Goal: Entertainment & Leisure: Browse casually

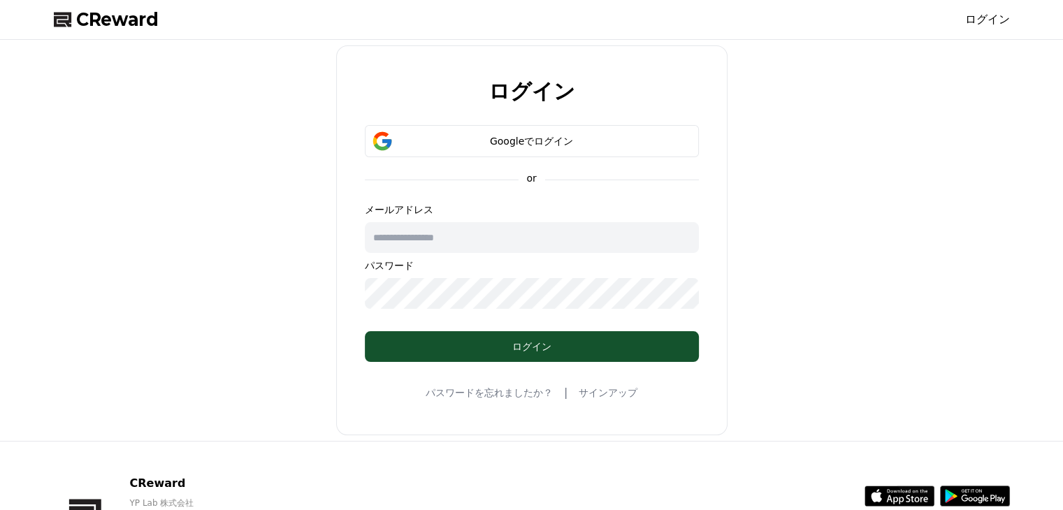
type input "**********"
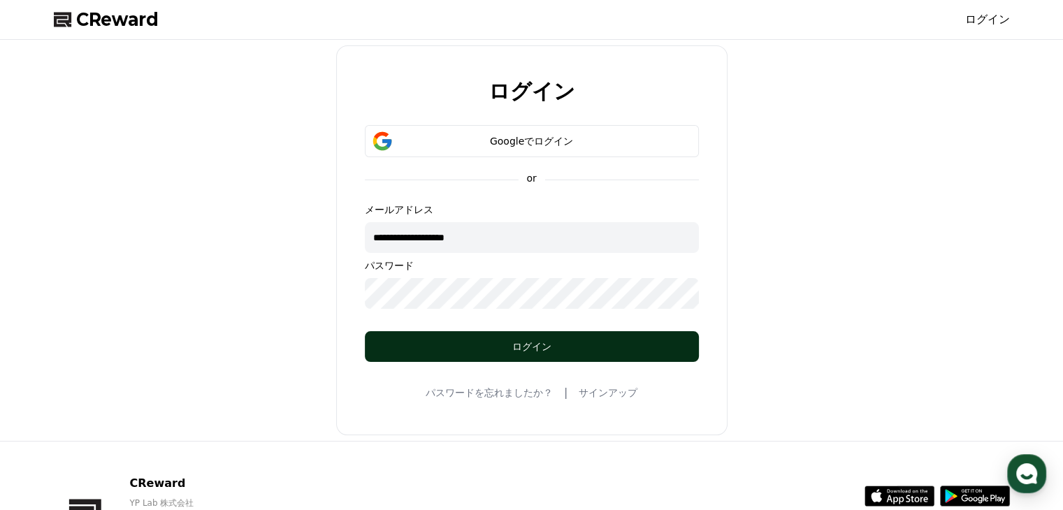
click at [526, 350] on div "ログイン" at bounding box center [532, 347] width 278 height 14
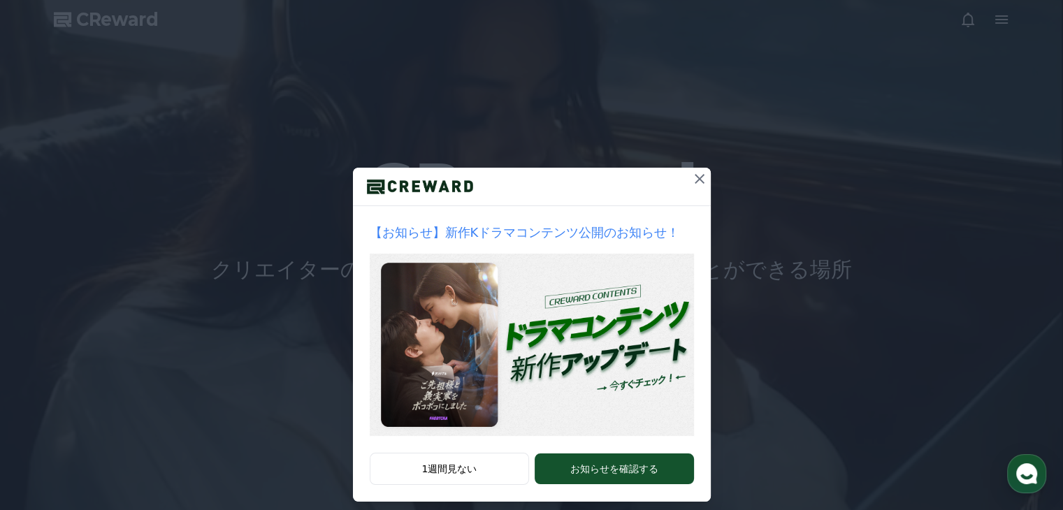
click at [689, 168] on button at bounding box center [700, 179] width 22 height 22
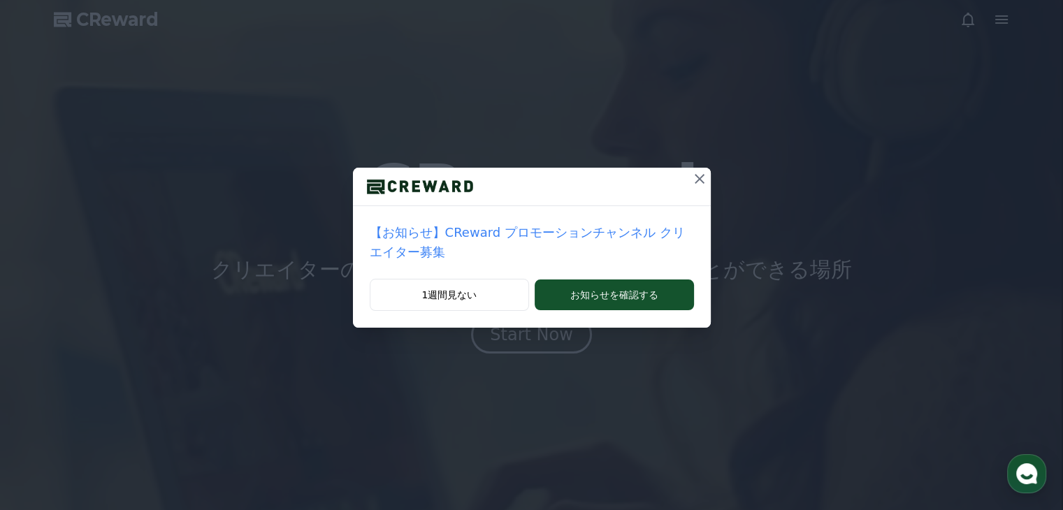
click at [691, 185] on icon at bounding box center [699, 179] width 17 height 17
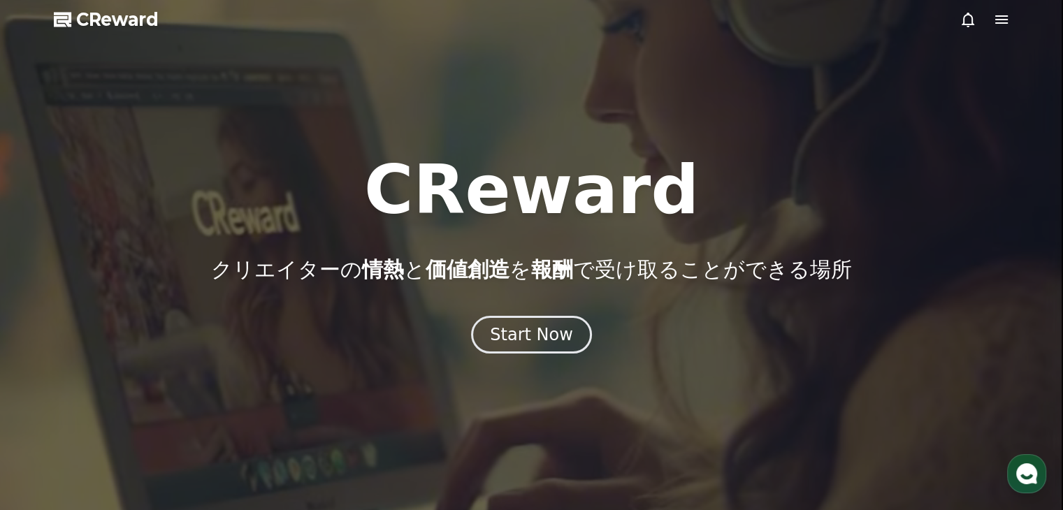
click at [535, 365] on div at bounding box center [531, 255] width 1063 height 510
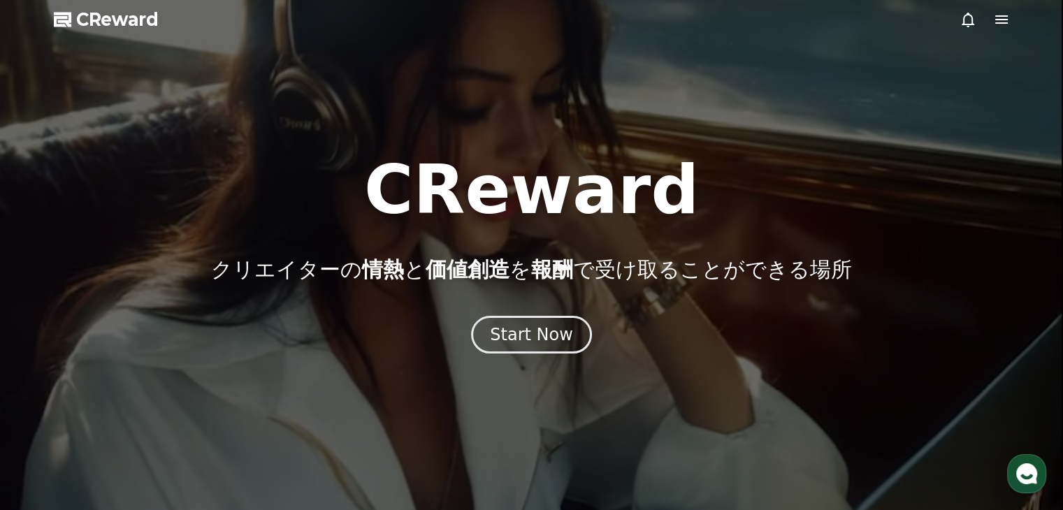
click at [535, 358] on div at bounding box center [531, 255] width 1063 height 510
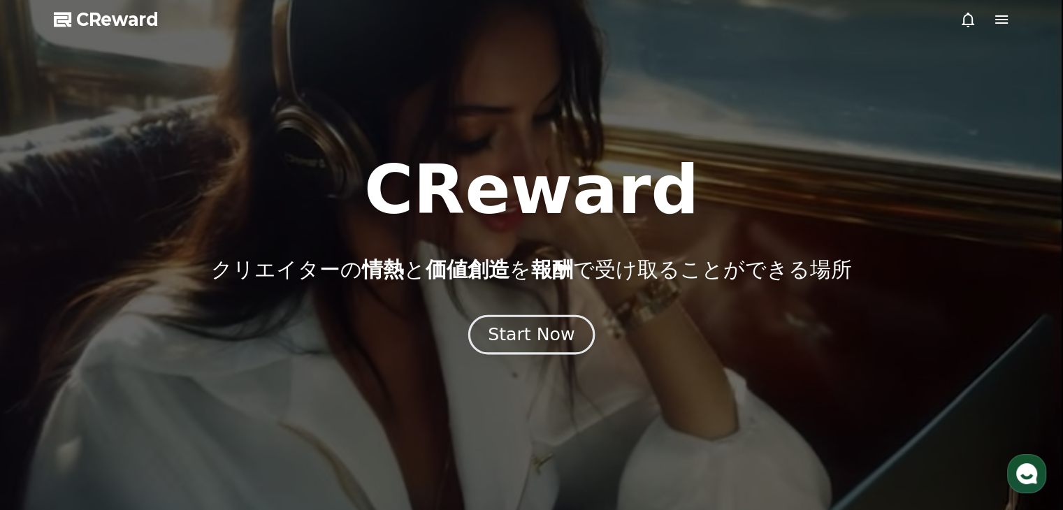
click at [535, 343] on div "Start Now" at bounding box center [531, 335] width 87 height 24
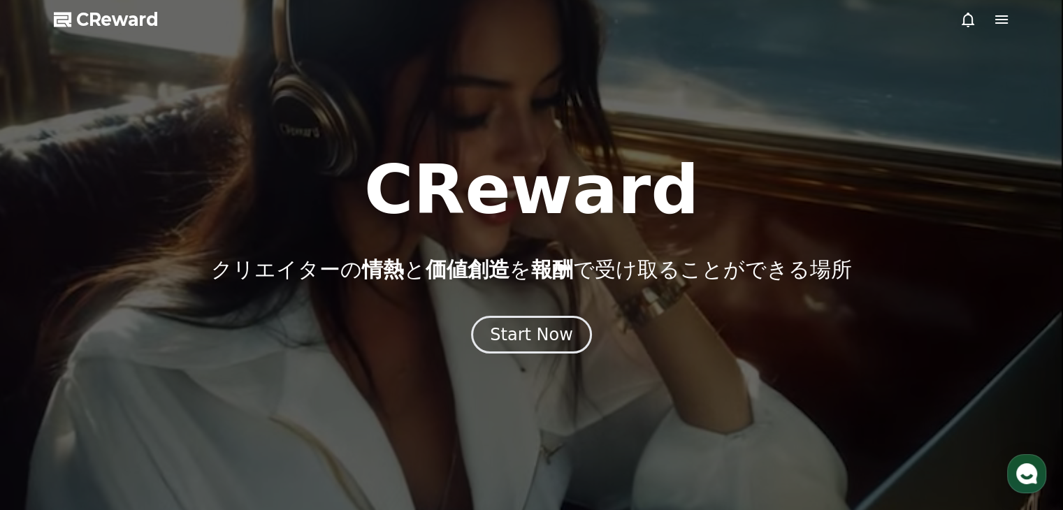
click at [997, 23] on icon at bounding box center [1001, 19] width 13 height 8
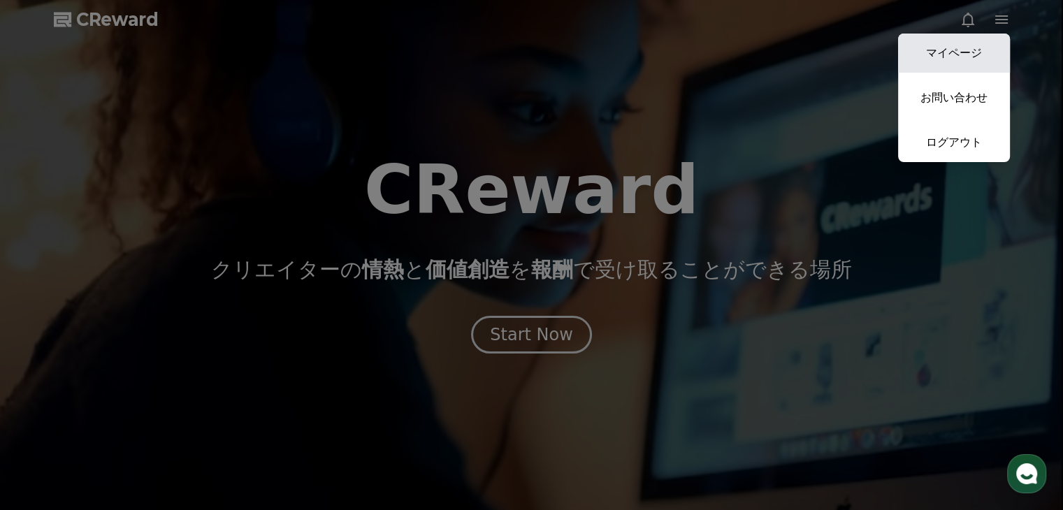
click at [984, 45] on link "マイページ" at bounding box center [954, 53] width 112 height 39
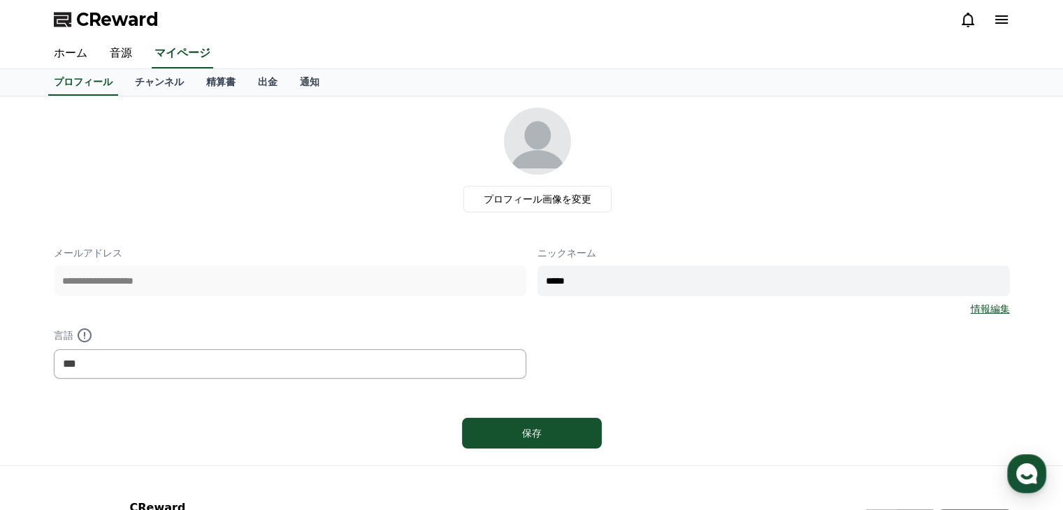
click at [997, 20] on icon at bounding box center [1001, 19] width 17 height 17
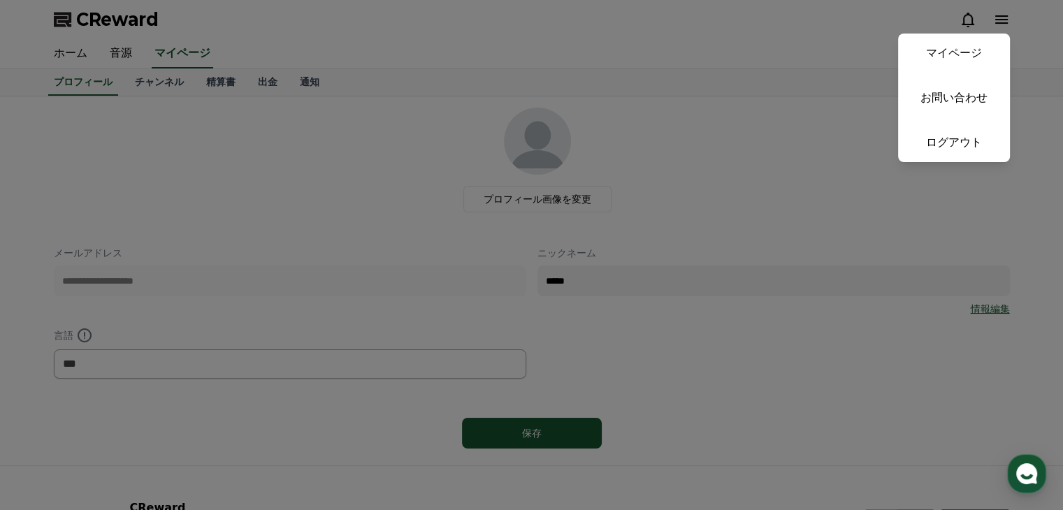
click at [997, 20] on button "close" at bounding box center [531, 255] width 1063 height 510
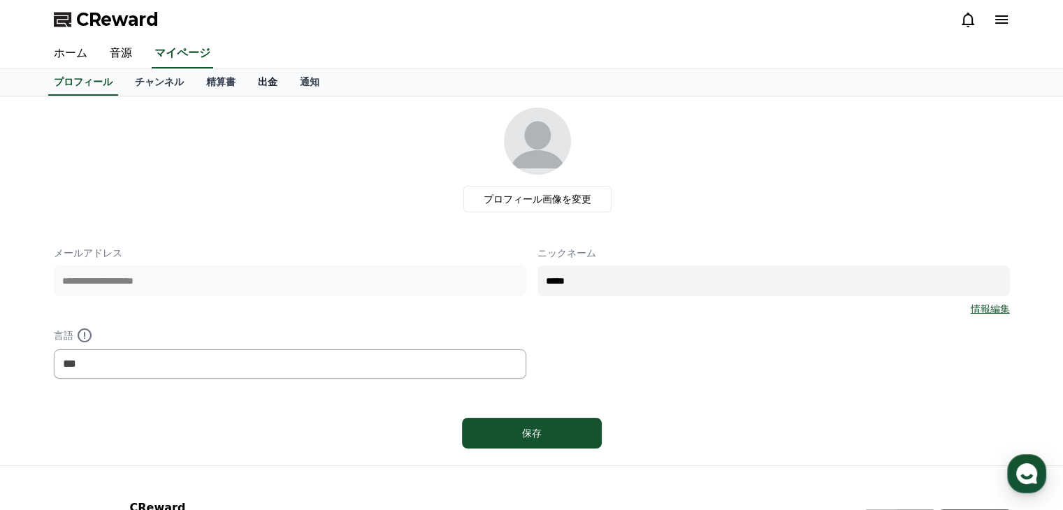
click at [248, 85] on link "出金" at bounding box center [268, 82] width 42 height 27
click at [252, 85] on link "出金" at bounding box center [267, 82] width 31 height 27
click at [208, 85] on link "精算書" at bounding box center [221, 82] width 52 height 27
click at [247, 82] on link "出金" at bounding box center [268, 82] width 42 height 27
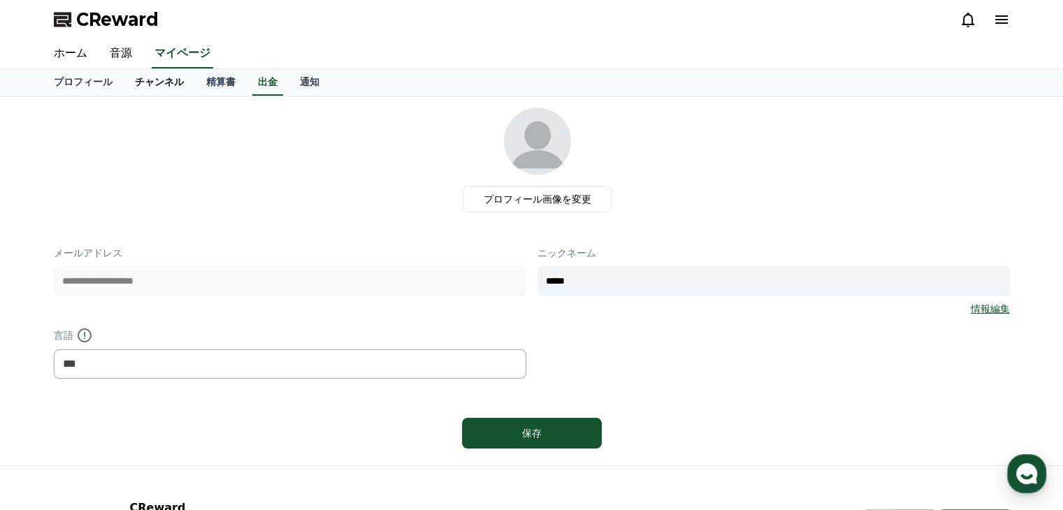
click at [129, 88] on link "チャンネル" at bounding box center [159, 82] width 71 height 27
click at [73, 86] on link "プロフィール" at bounding box center [83, 82] width 81 height 27
click at [69, 54] on link "ホーム" at bounding box center [71, 53] width 56 height 29
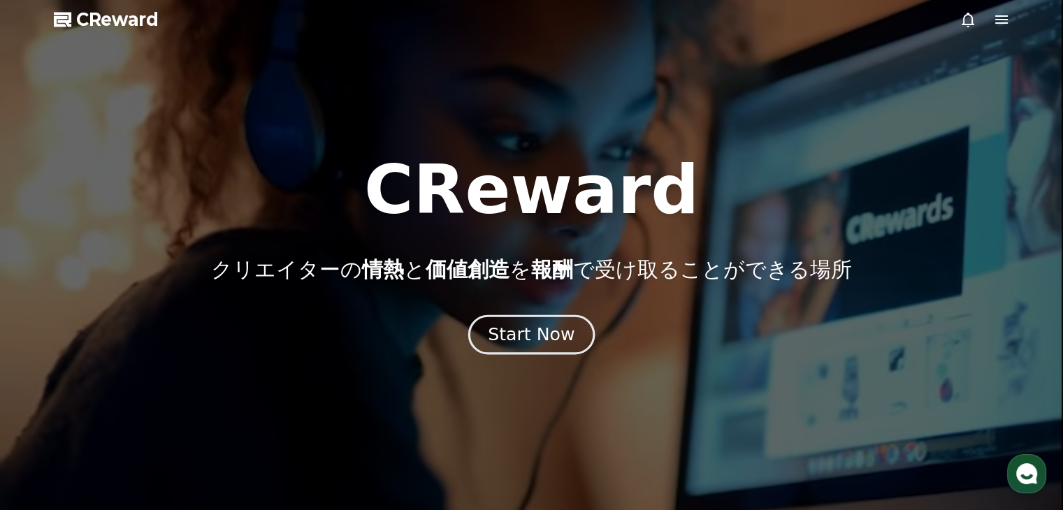
click at [545, 324] on div "Start Now" at bounding box center [531, 335] width 87 height 24
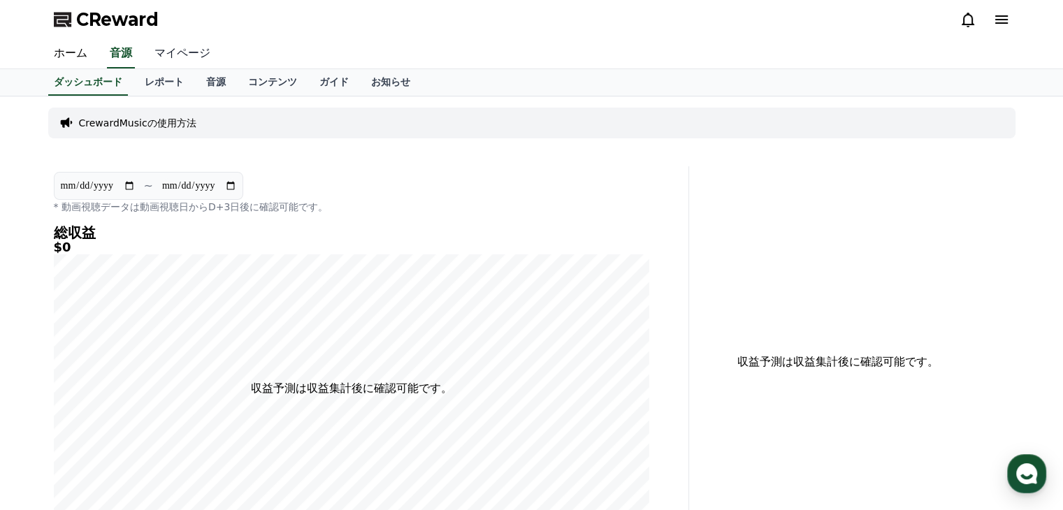
click at [162, 51] on link "マイページ" at bounding box center [182, 53] width 78 height 29
click at [117, 52] on link "音源" at bounding box center [121, 53] width 45 height 29
click at [65, 50] on link "ホーム" at bounding box center [71, 53] width 56 height 29
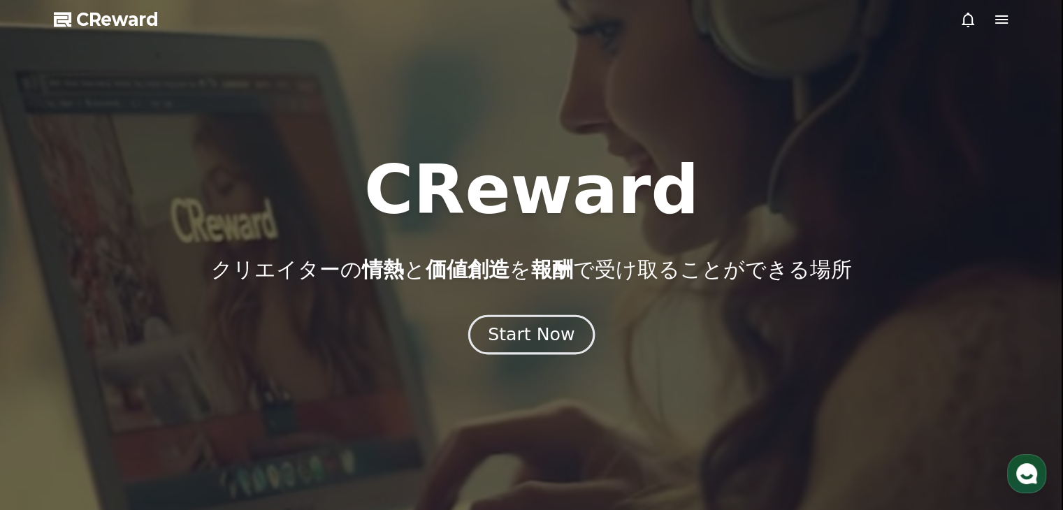
click at [552, 334] on div "Start Now" at bounding box center [531, 335] width 87 height 24
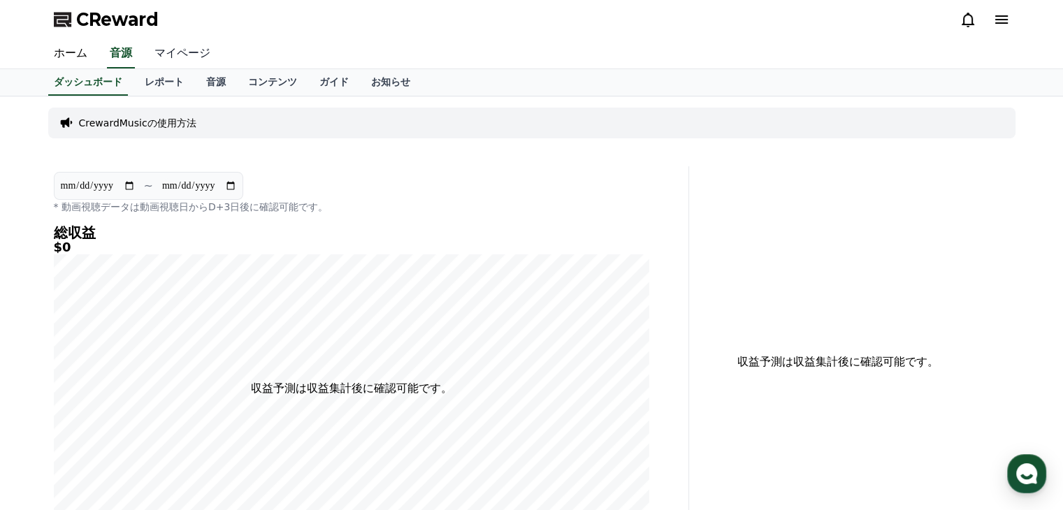
click at [160, 55] on link "マイページ" at bounding box center [182, 53] width 78 height 29
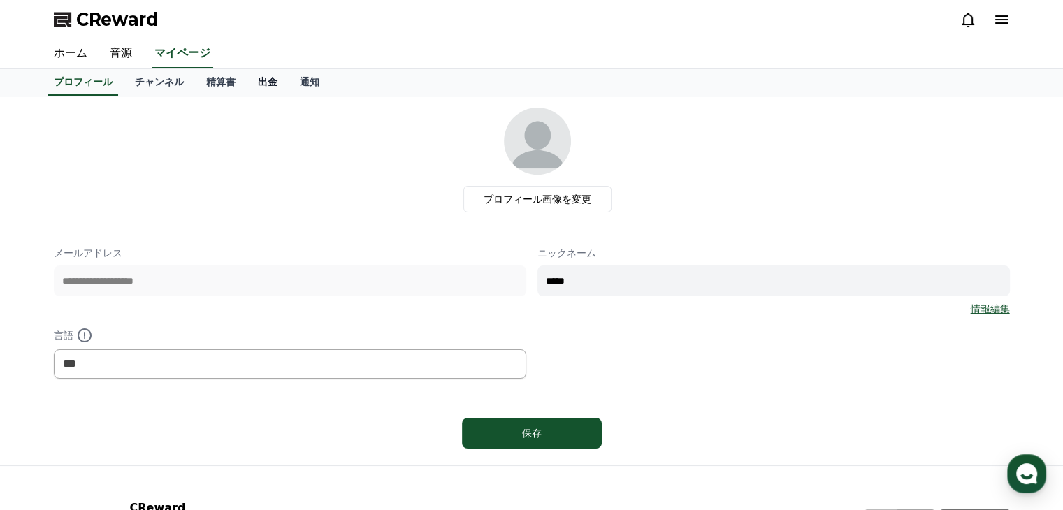
click at [247, 79] on link "出金" at bounding box center [268, 82] width 42 height 27
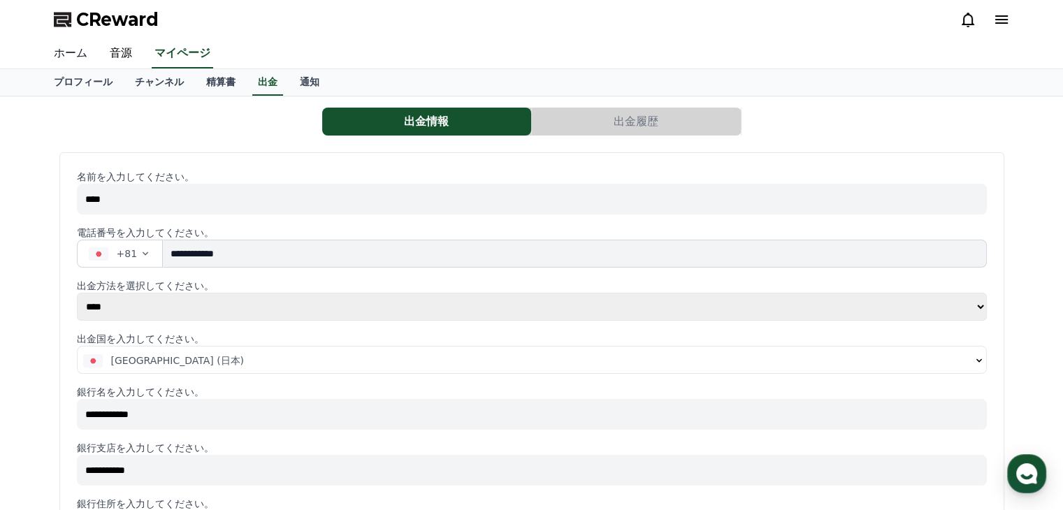
click at [73, 41] on link "ホーム" at bounding box center [71, 53] width 56 height 29
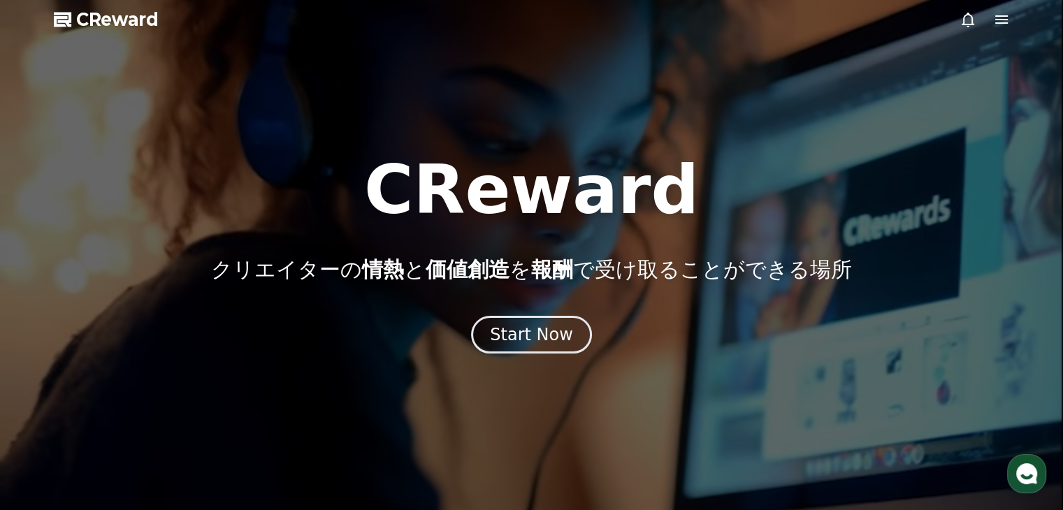
click at [1009, 12] on icon at bounding box center [1001, 19] width 17 height 17
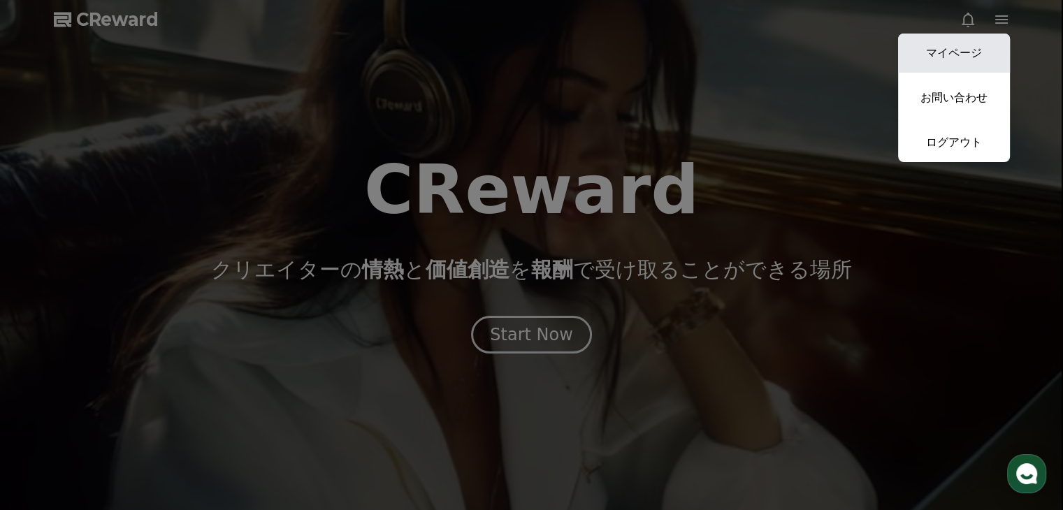
click at [974, 62] on link "マイページ" at bounding box center [954, 53] width 112 height 39
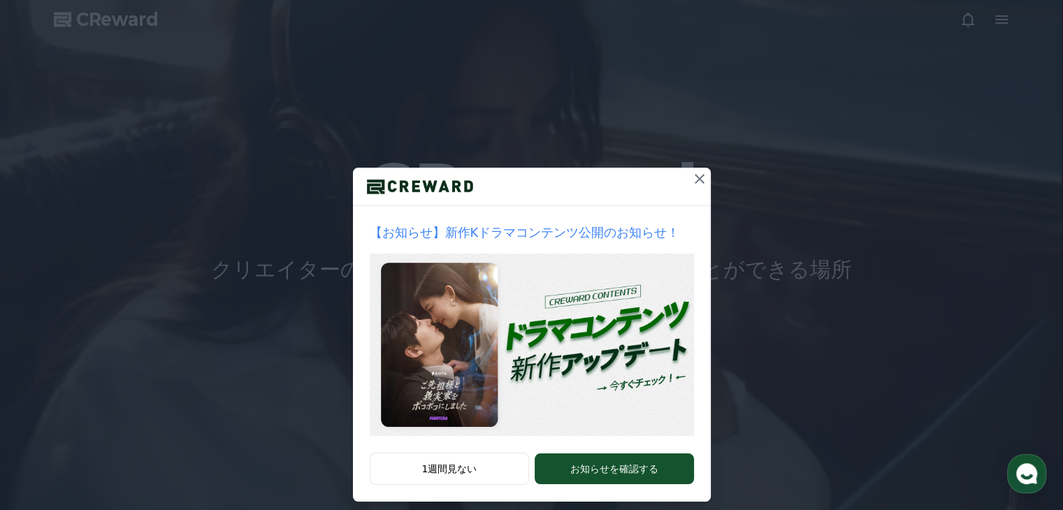
click at [698, 182] on icon at bounding box center [699, 179] width 17 height 17
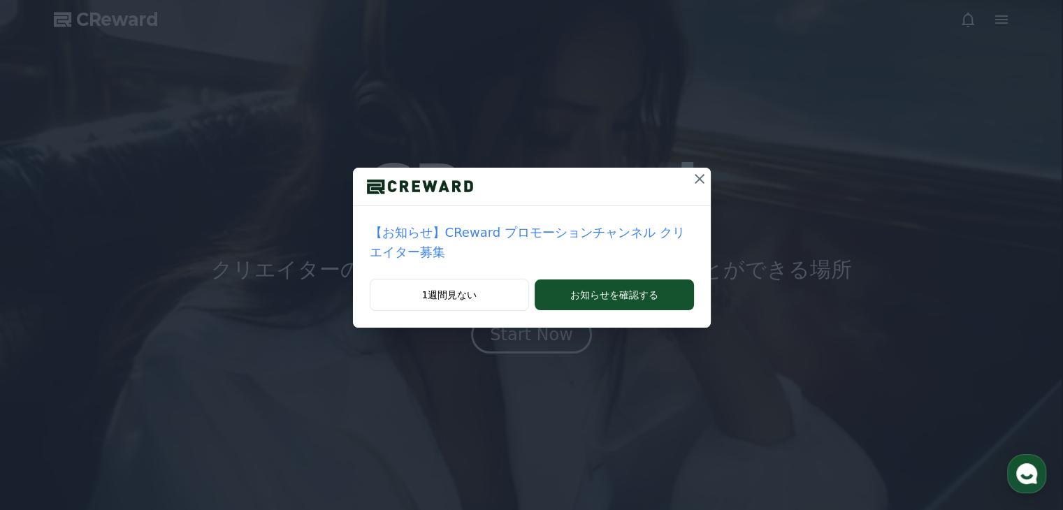
click at [695, 180] on icon at bounding box center [700, 179] width 10 height 10
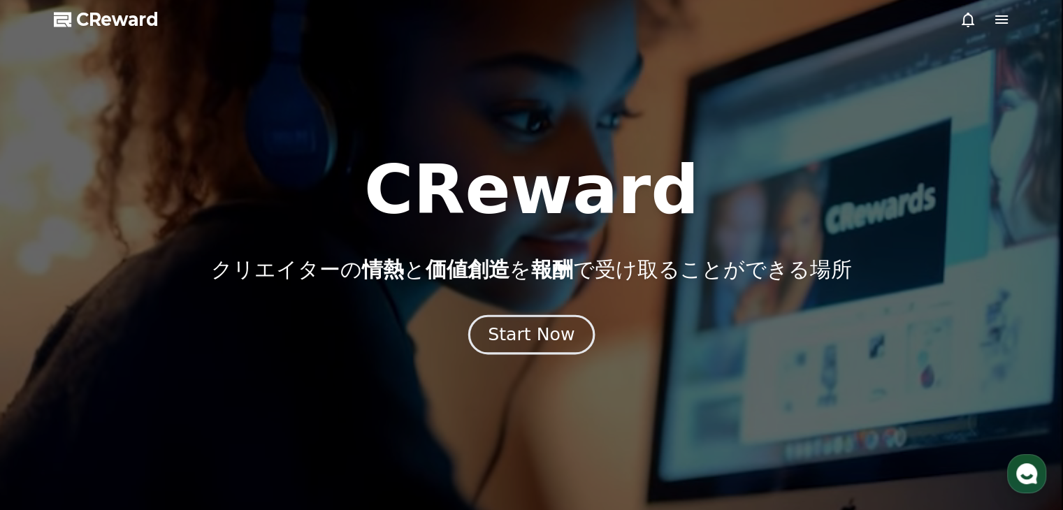
click at [543, 345] on div "Start Now" at bounding box center [531, 335] width 87 height 24
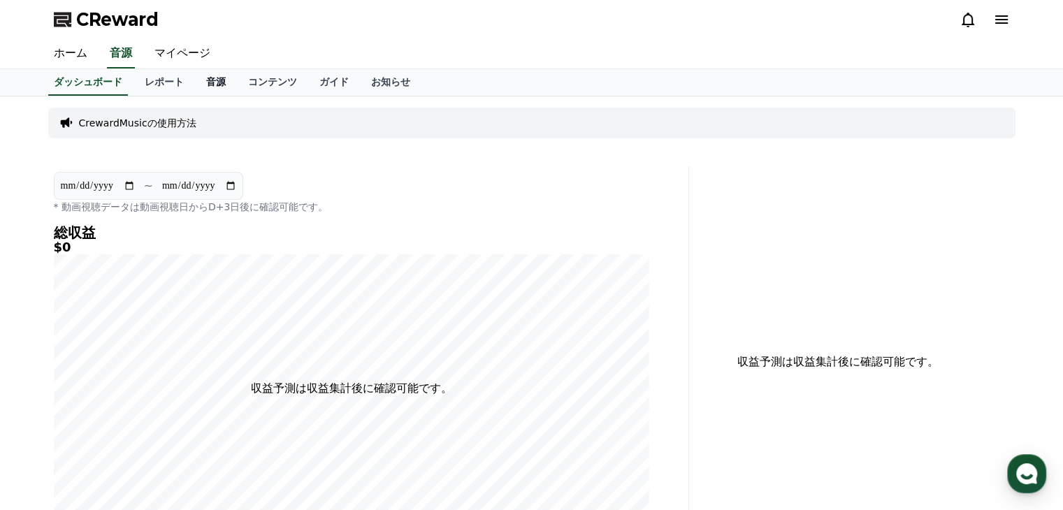
click at [195, 79] on link "音源" at bounding box center [216, 82] width 42 height 27
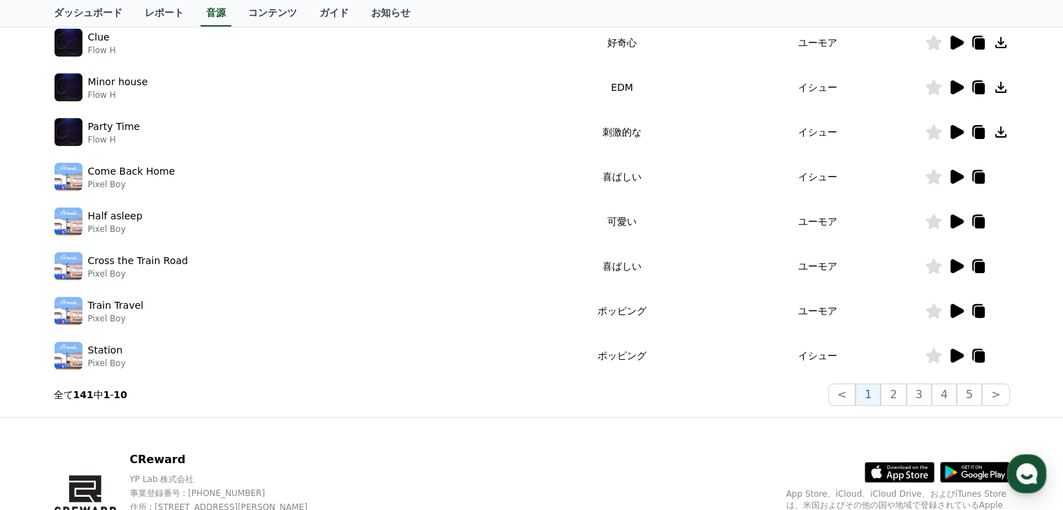
scroll to position [296, 0]
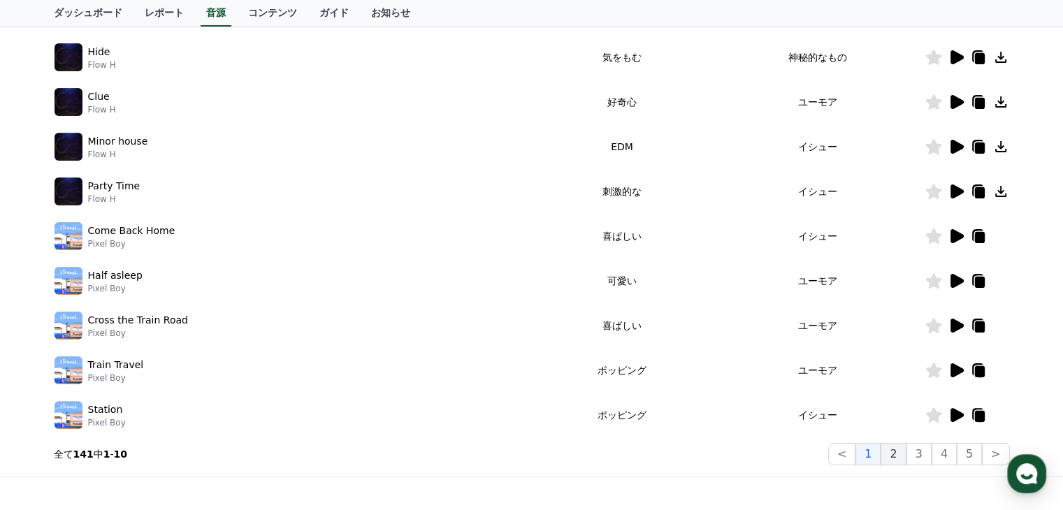
click at [906, 457] on button "2" at bounding box center [893, 454] width 25 height 22
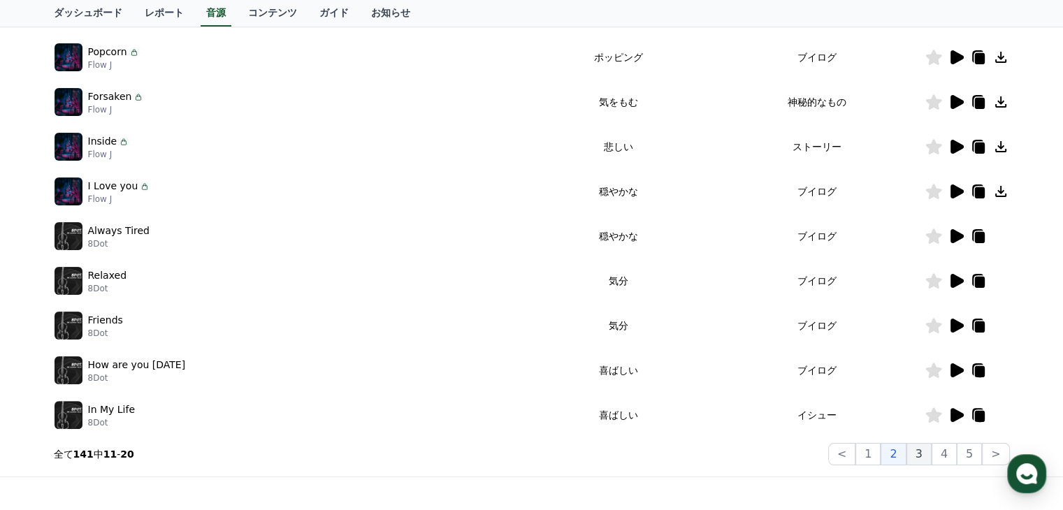
click at [922, 454] on button "3" at bounding box center [919, 454] width 25 height 22
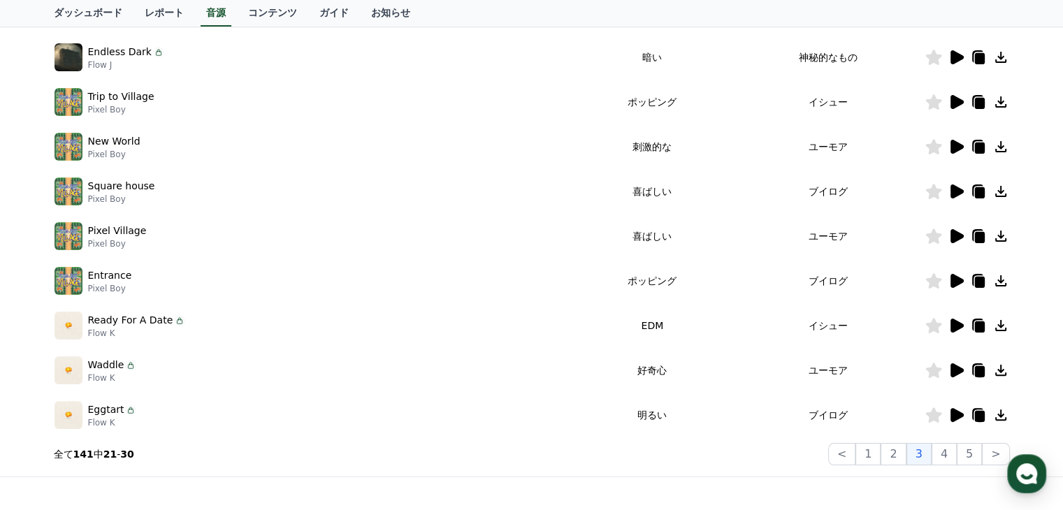
scroll to position [435, 0]
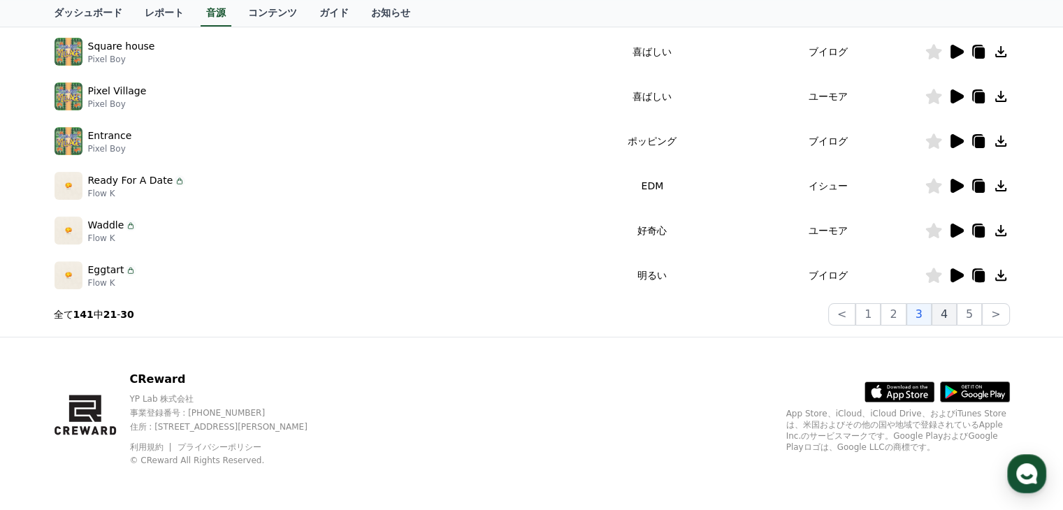
click at [953, 319] on button "4" at bounding box center [944, 314] width 25 height 22
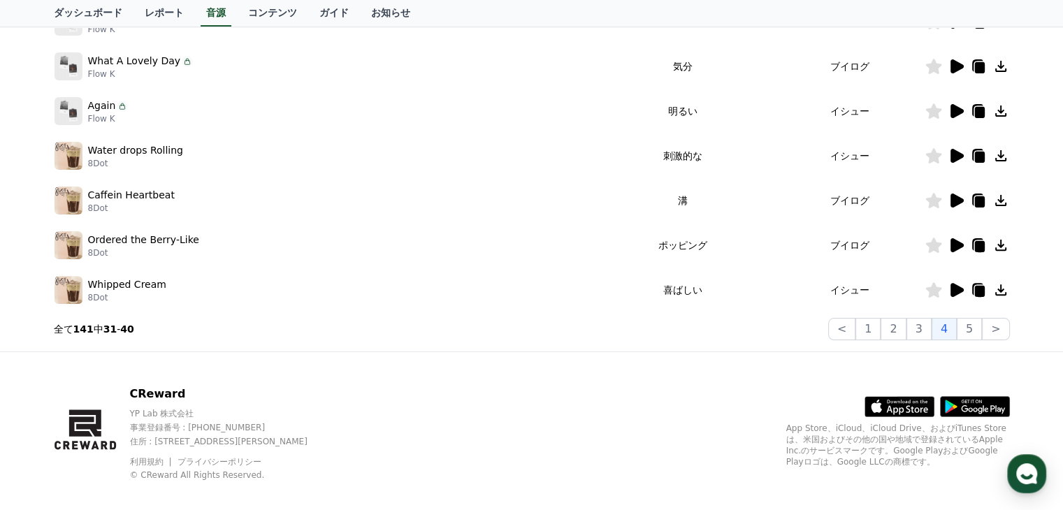
scroll to position [435, 0]
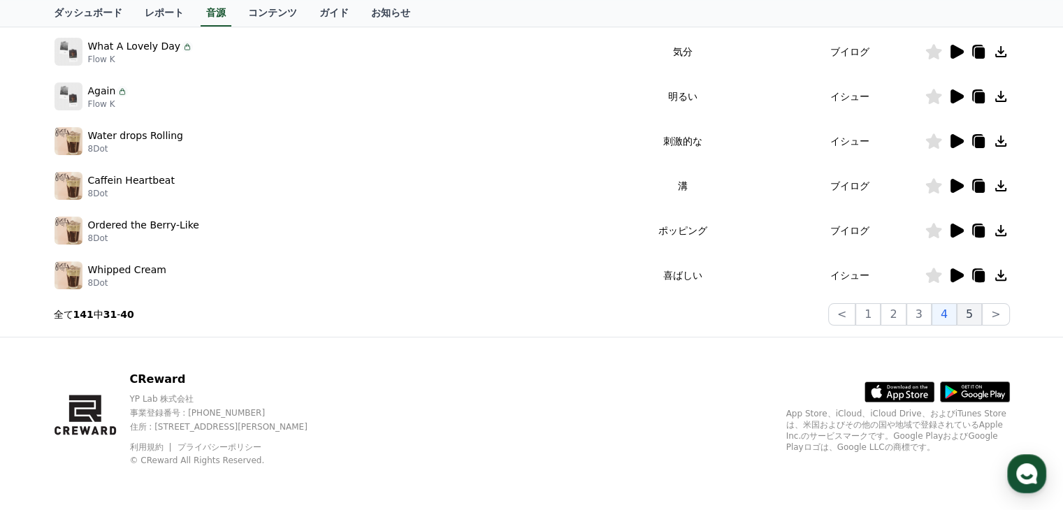
click at [966, 311] on button "5" at bounding box center [969, 314] width 25 height 22
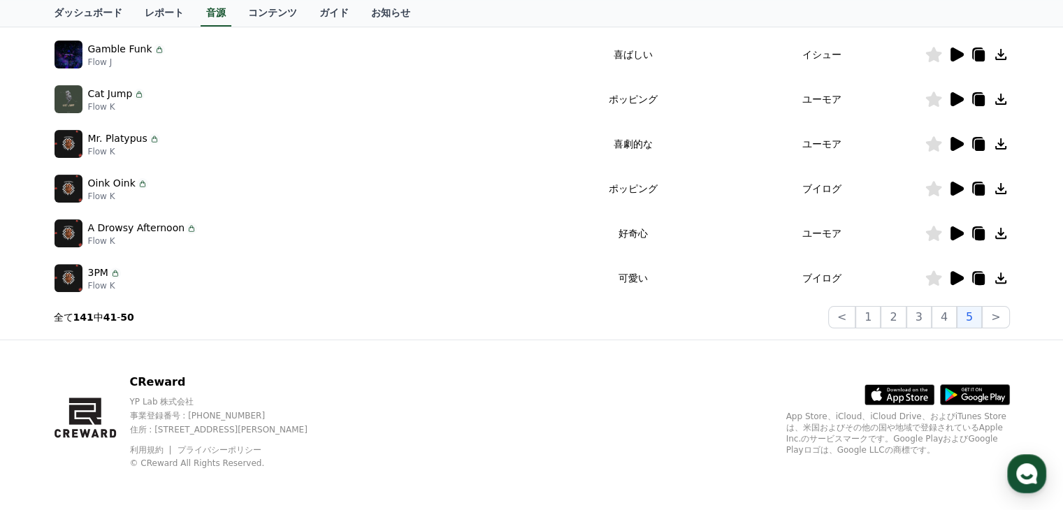
scroll to position [435, 0]
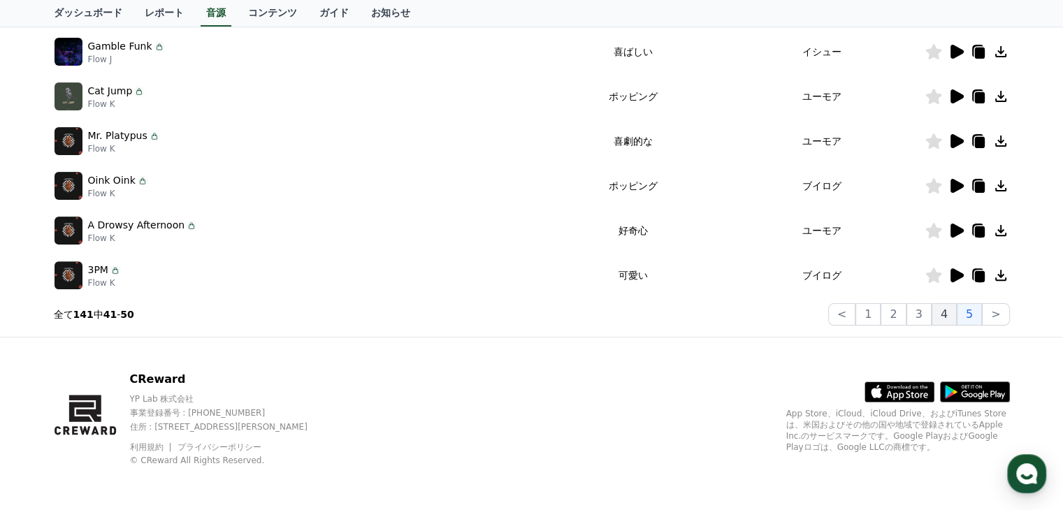
click at [947, 308] on button "4" at bounding box center [944, 314] width 25 height 22
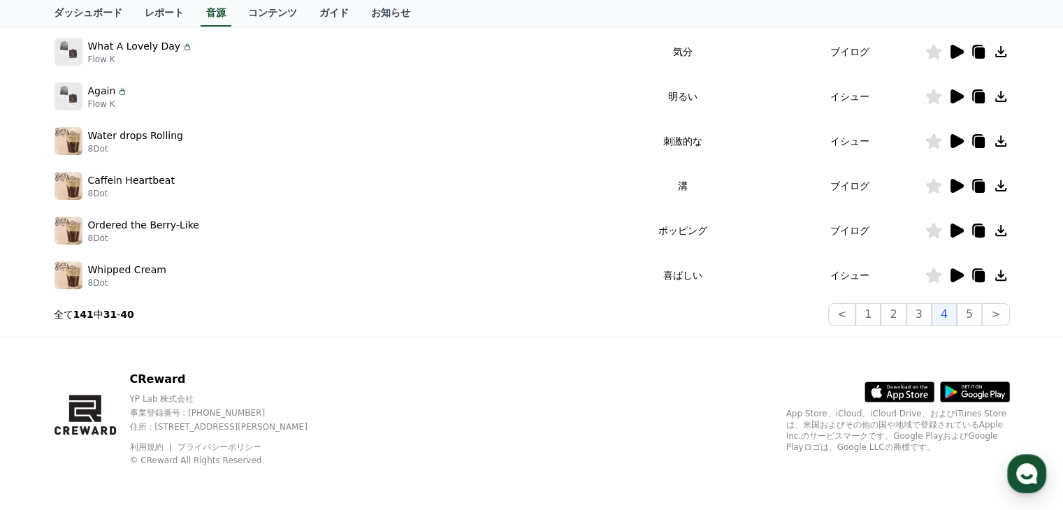
scroll to position [366, 0]
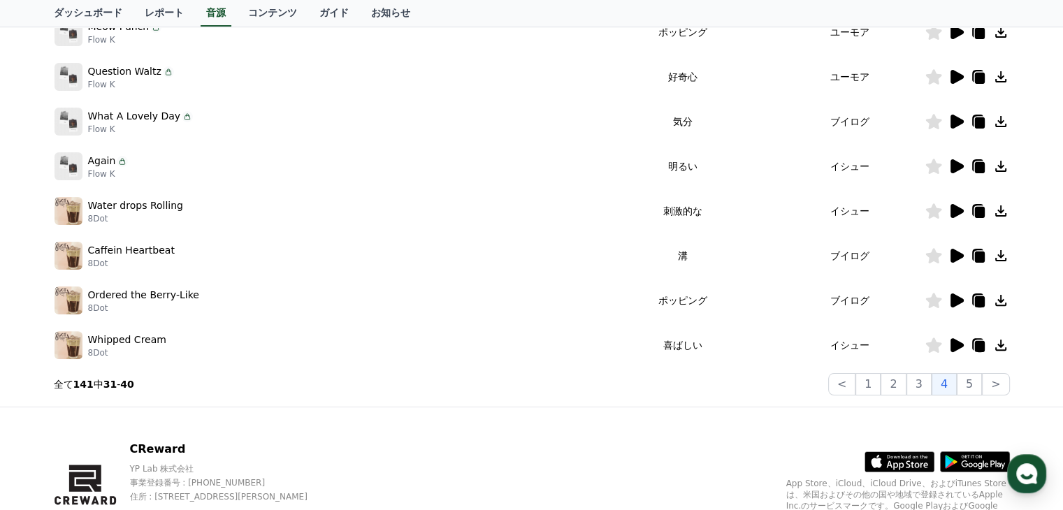
click at [956, 209] on icon at bounding box center [957, 211] width 13 height 14
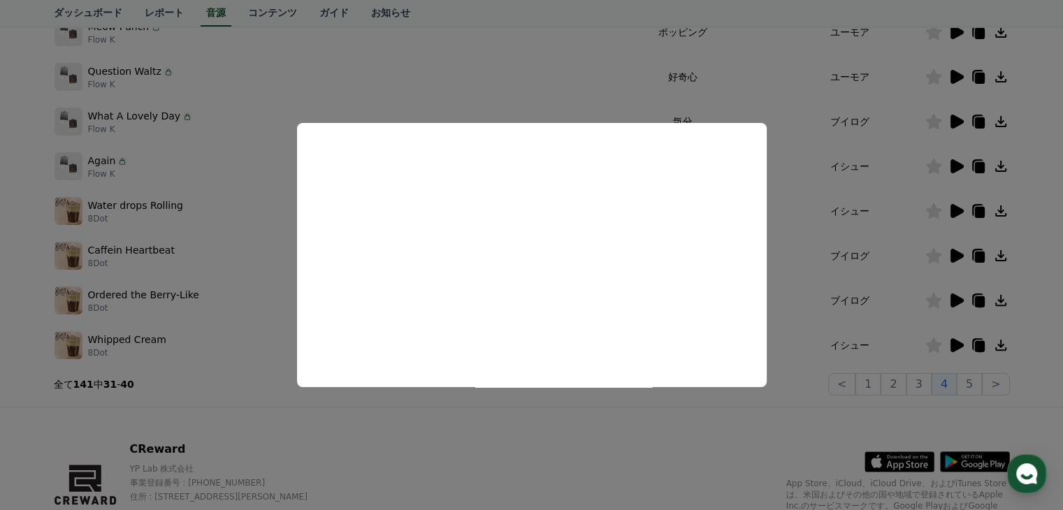
click at [718, 457] on button "close modal" at bounding box center [531, 255] width 1063 height 510
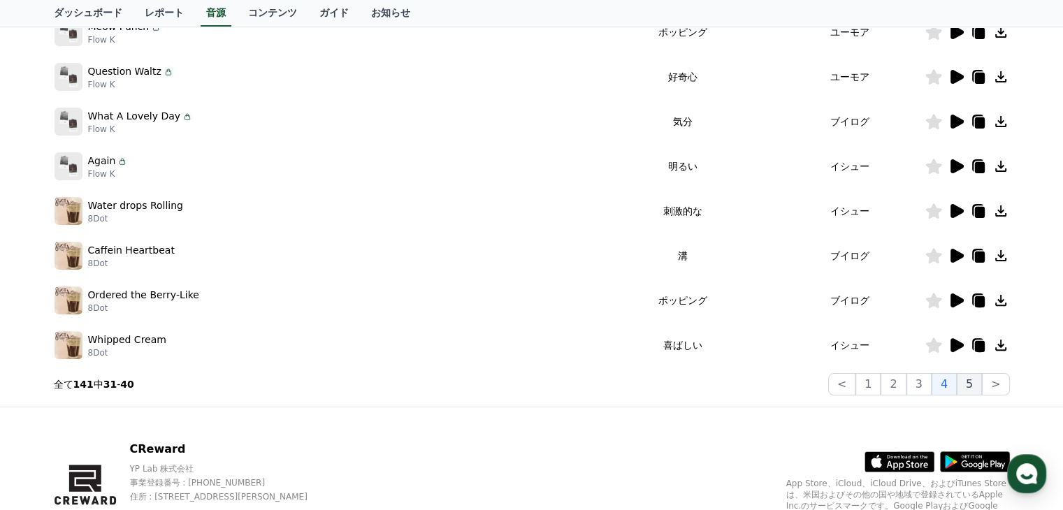
click at [979, 381] on button "5" at bounding box center [969, 384] width 25 height 22
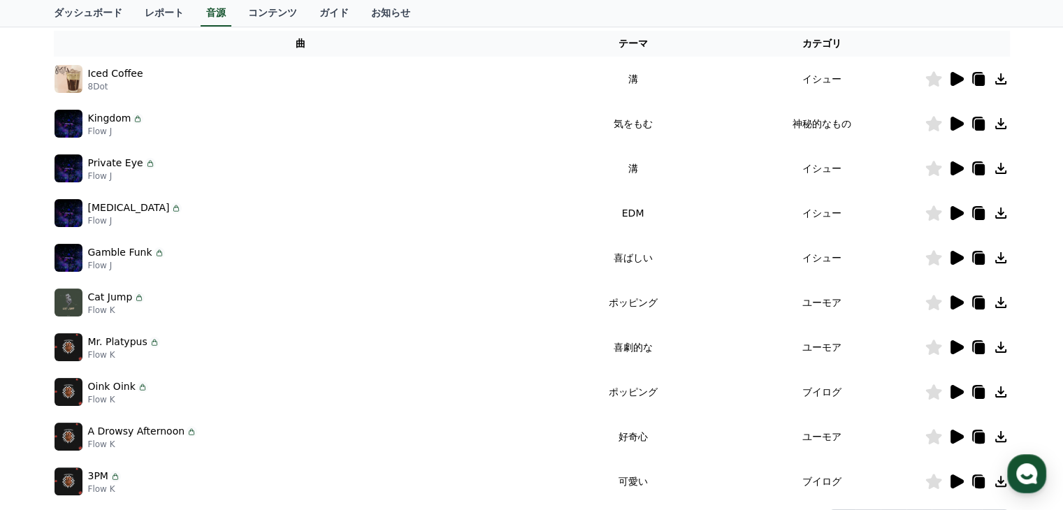
scroll to position [296, 0]
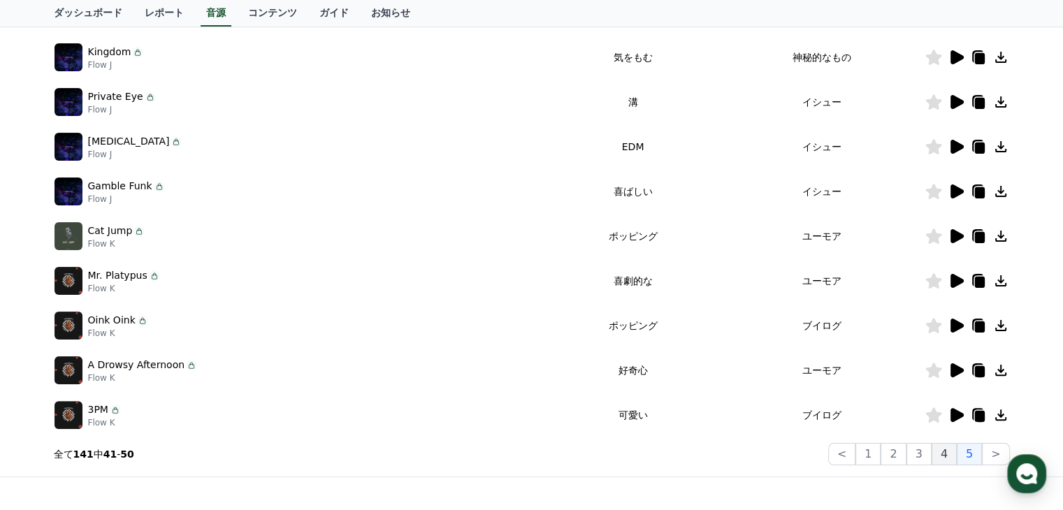
click at [943, 463] on button "4" at bounding box center [944, 454] width 25 height 22
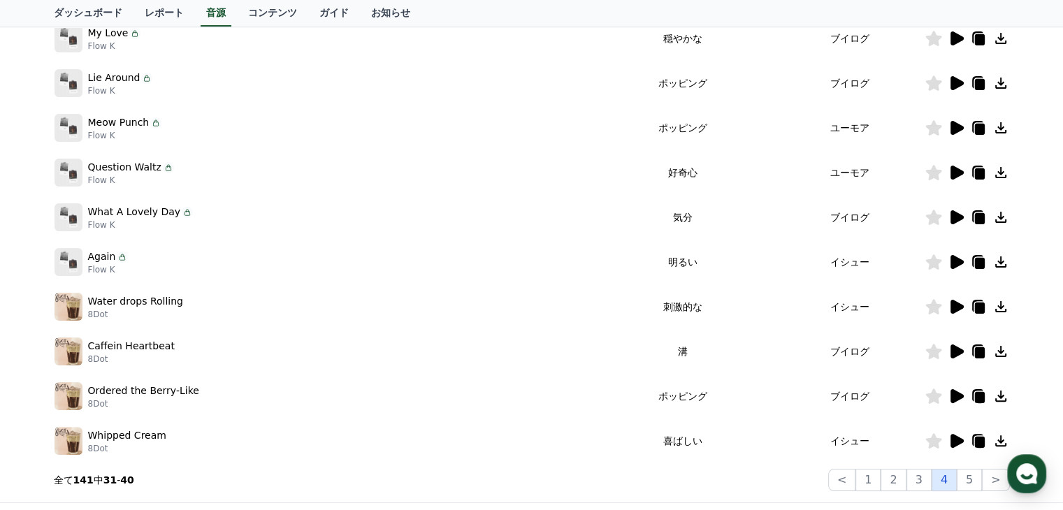
scroll to position [350, 0]
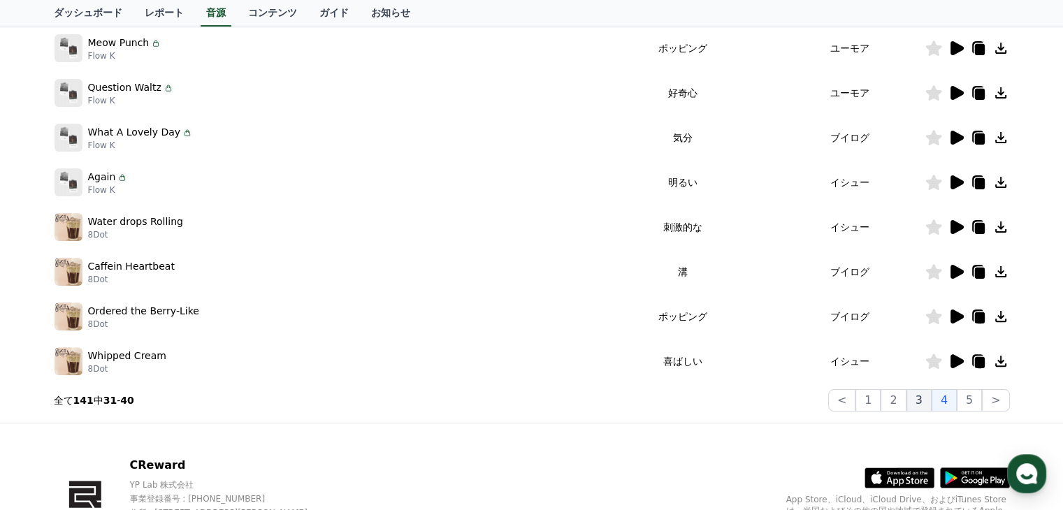
click at [921, 401] on button "3" at bounding box center [919, 400] width 25 height 22
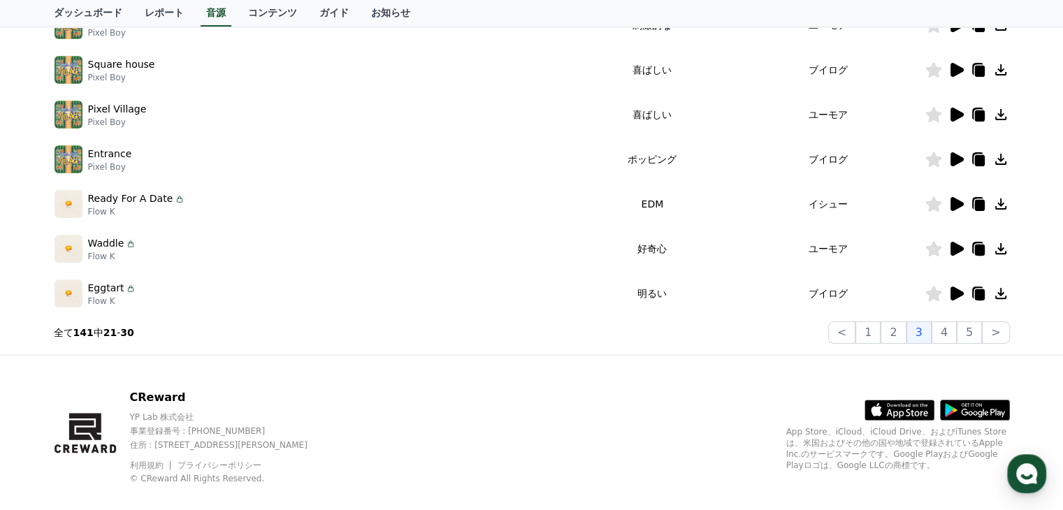
scroll to position [435, 0]
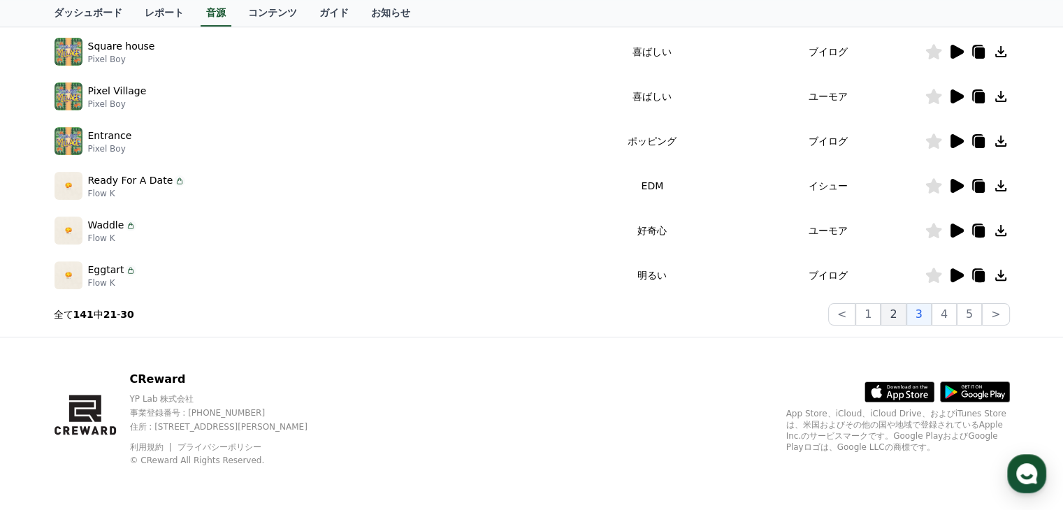
click at [893, 319] on button "2" at bounding box center [893, 314] width 25 height 22
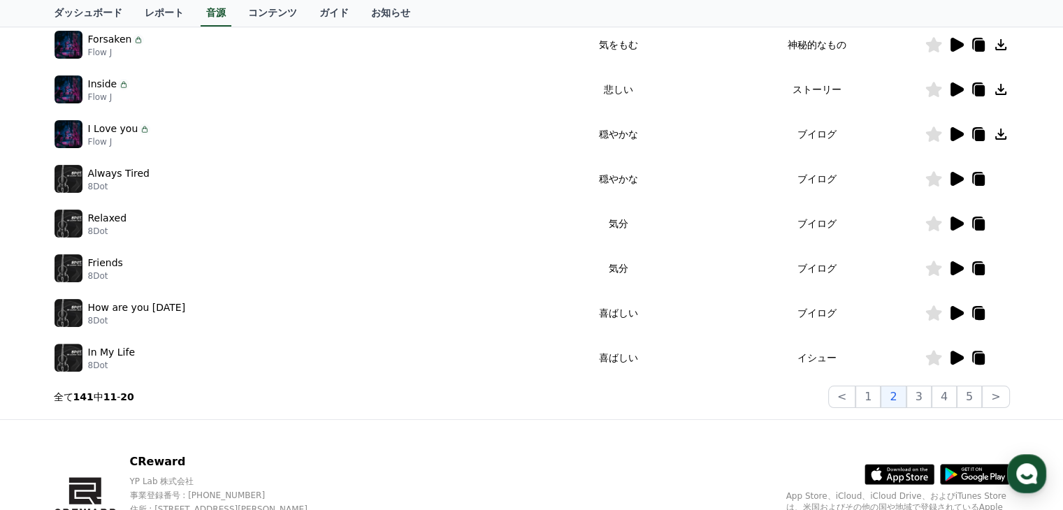
scroll to position [435, 0]
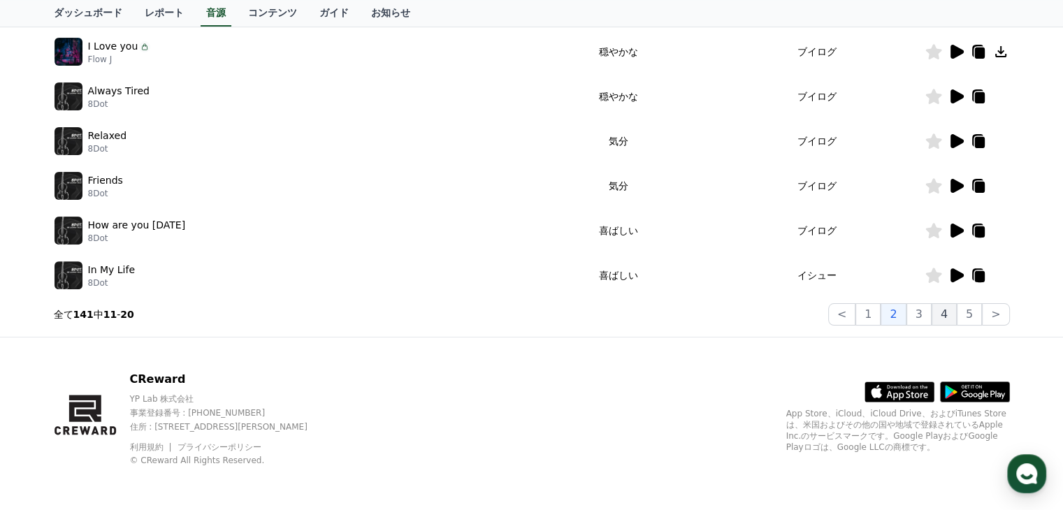
click at [942, 311] on button "4" at bounding box center [944, 314] width 25 height 22
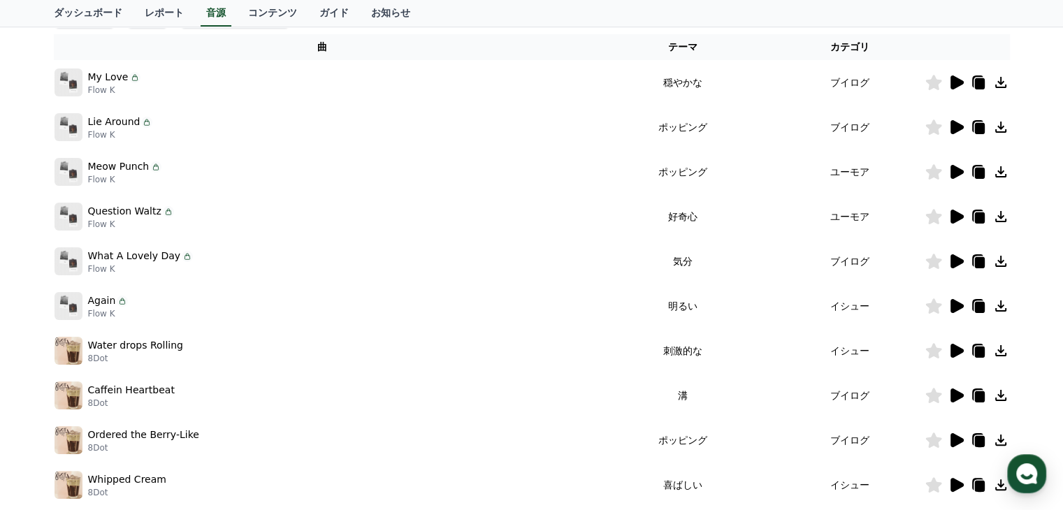
scroll to position [435, 0]
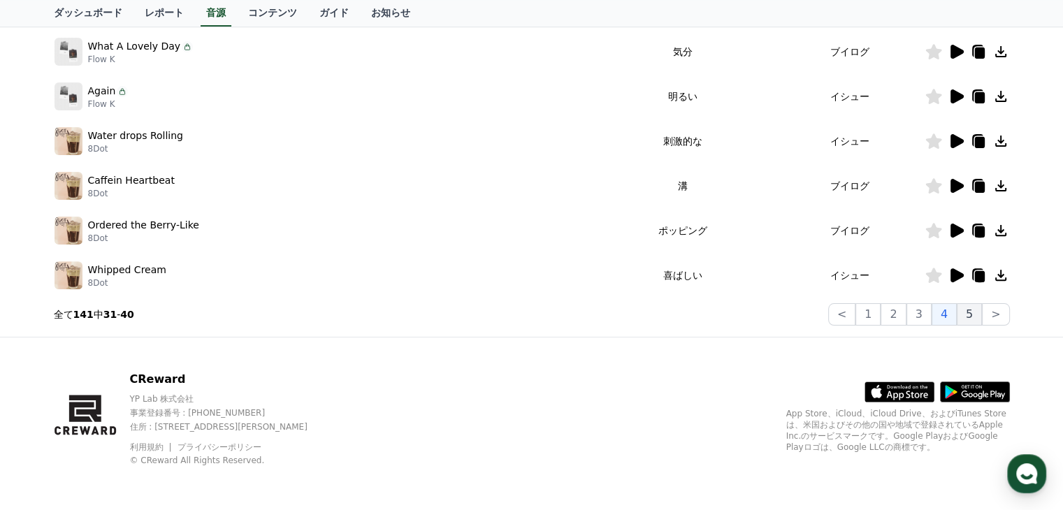
click at [965, 309] on button "5" at bounding box center [969, 314] width 25 height 22
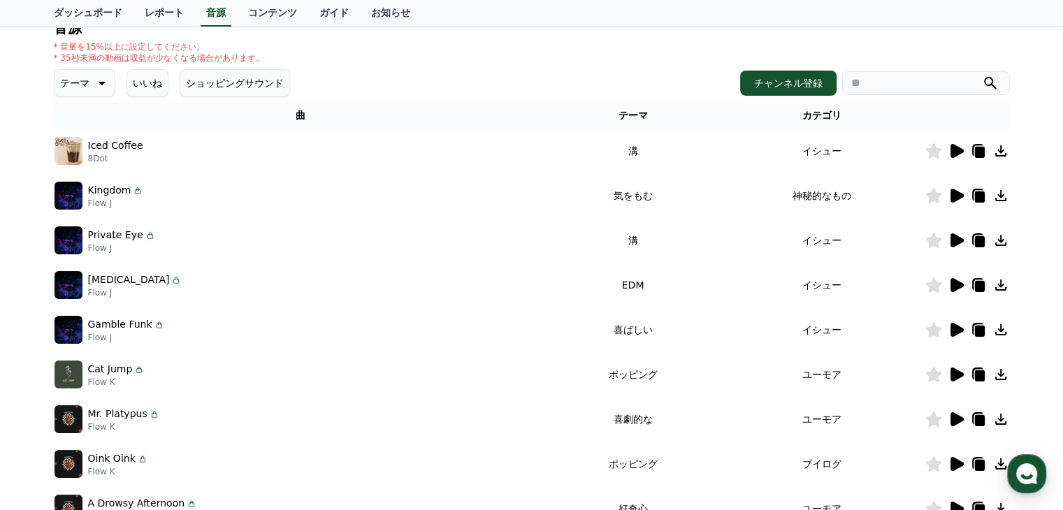
scroll to position [156, 0]
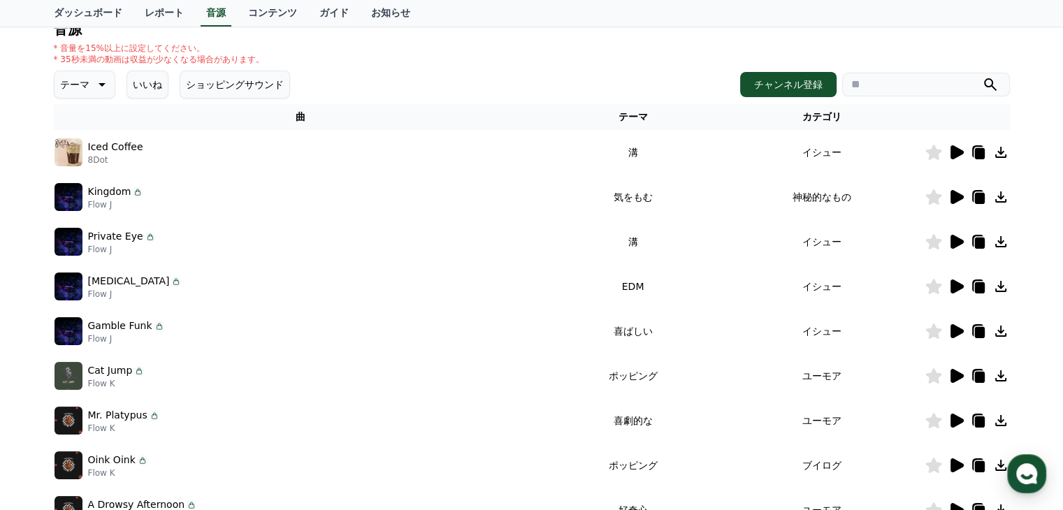
click at [964, 426] on icon at bounding box center [956, 420] width 17 height 17
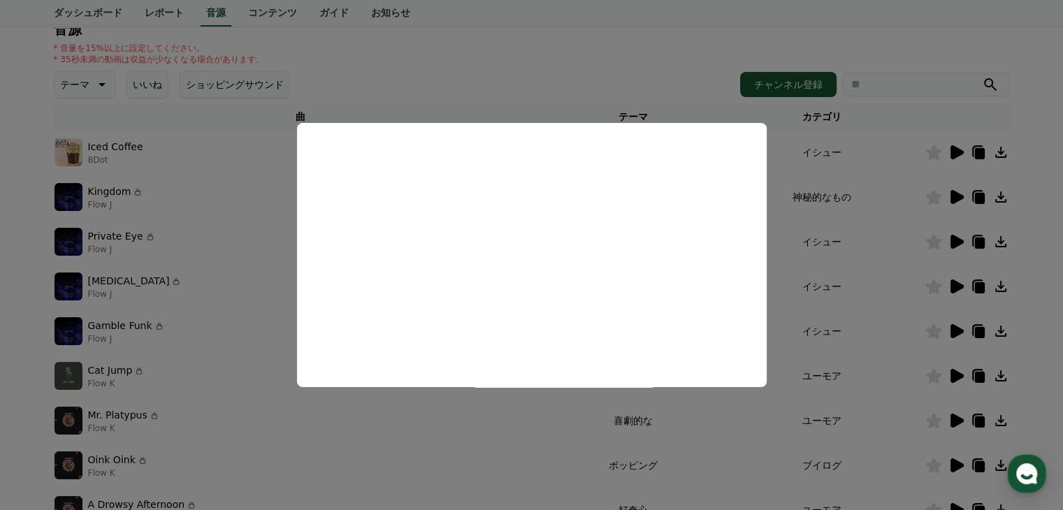
click at [552, 431] on button "close modal" at bounding box center [531, 255] width 1063 height 510
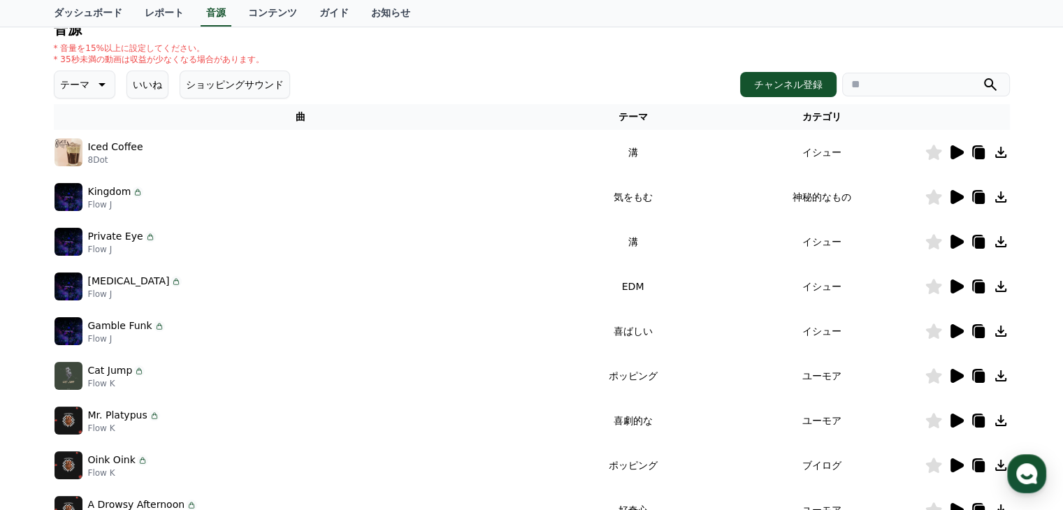
click at [92, 79] on icon at bounding box center [100, 84] width 17 height 17
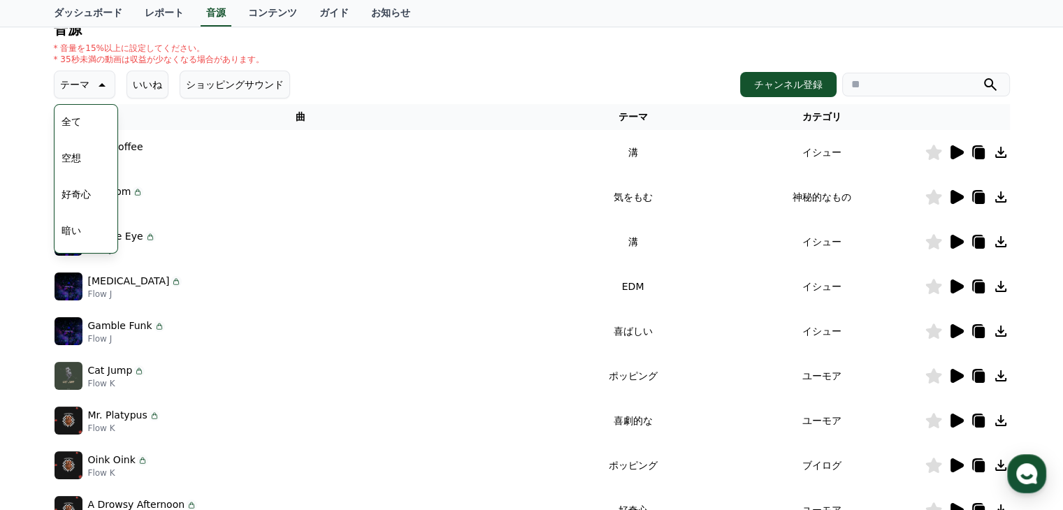
click at [84, 122] on div "全て 空想 好奇心 暗い 明るい ポッピング 刺激的な 反転 雄壮な 劇的な 喜ばしい 気分 EDM 溝 悲しい 穏やかな 可愛い 感動的な 気をもむ 喜劇的な" at bounding box center [86, 466] width 60 height 721
click at [82, 117] on button "全て" at bounding box center [71, 121] width 31 height 31
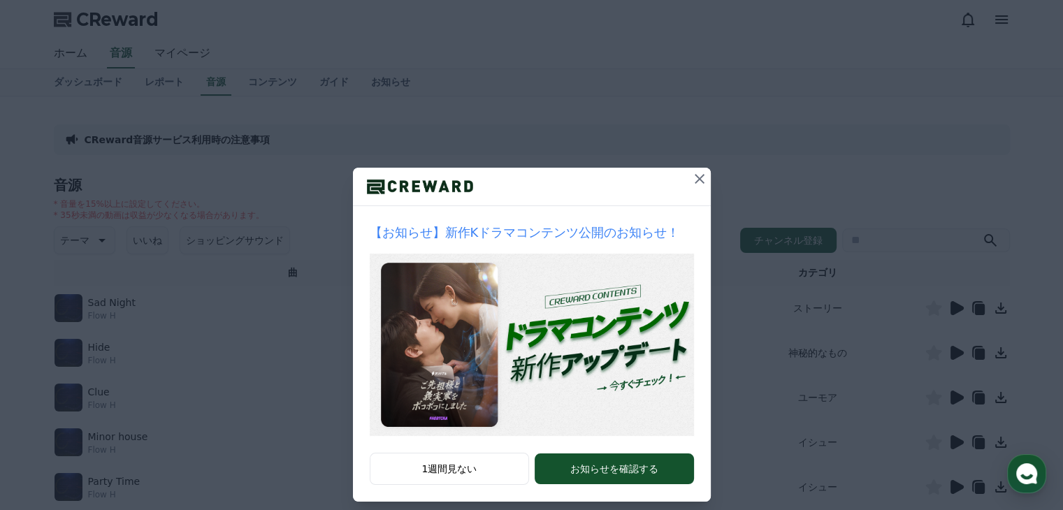
click at [691, 180] on icon at bounding box center [699, 179] width 17 height 17
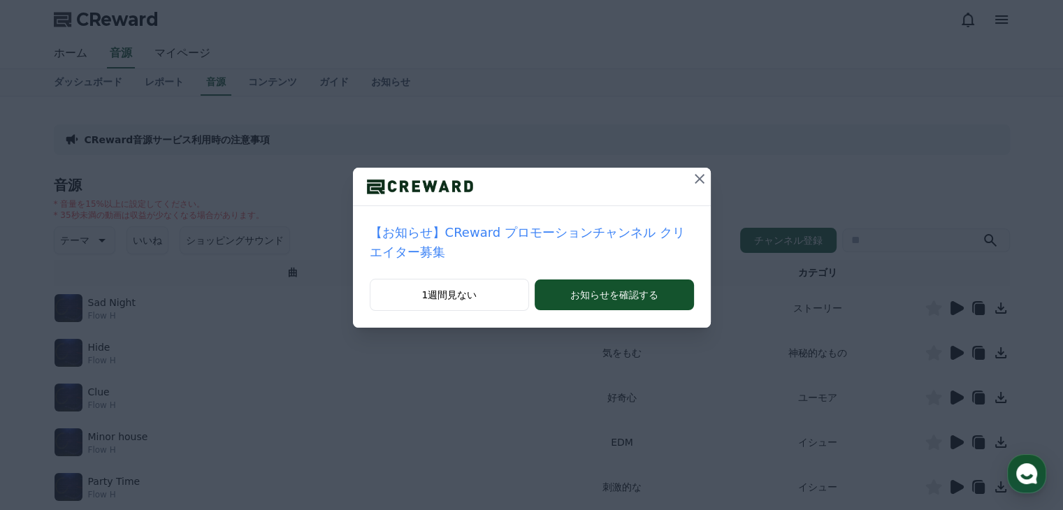
click at [691, 184] on icon at bounding box center [699, 179] width 17 height 17
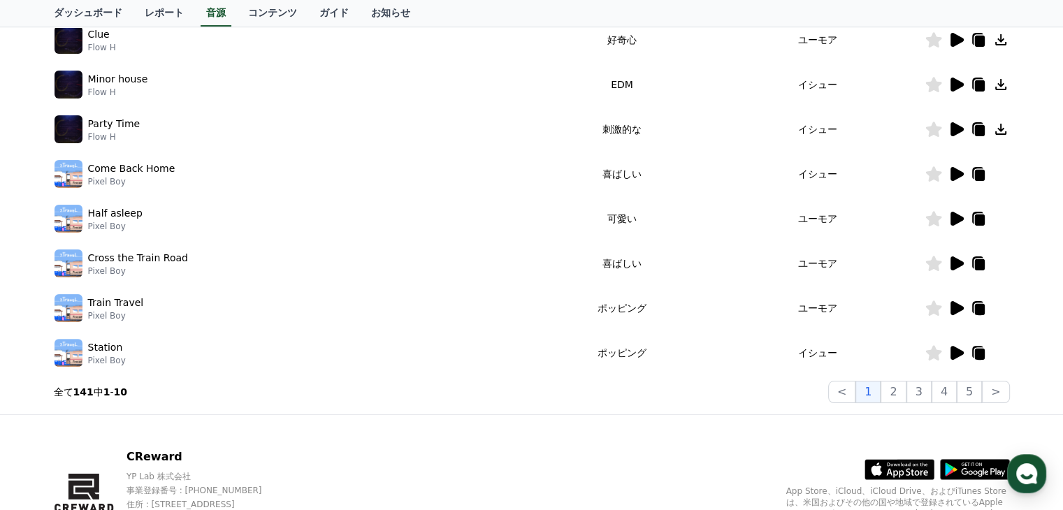
scroll to position [435, 0]
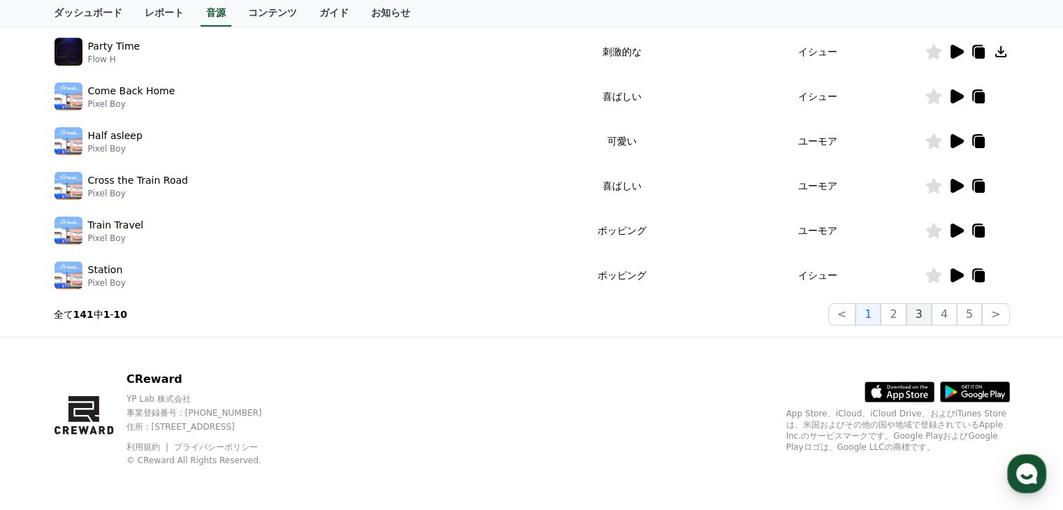
click at [930, 314] on button "3" at bounding box center [919, 314] width 25 height 22
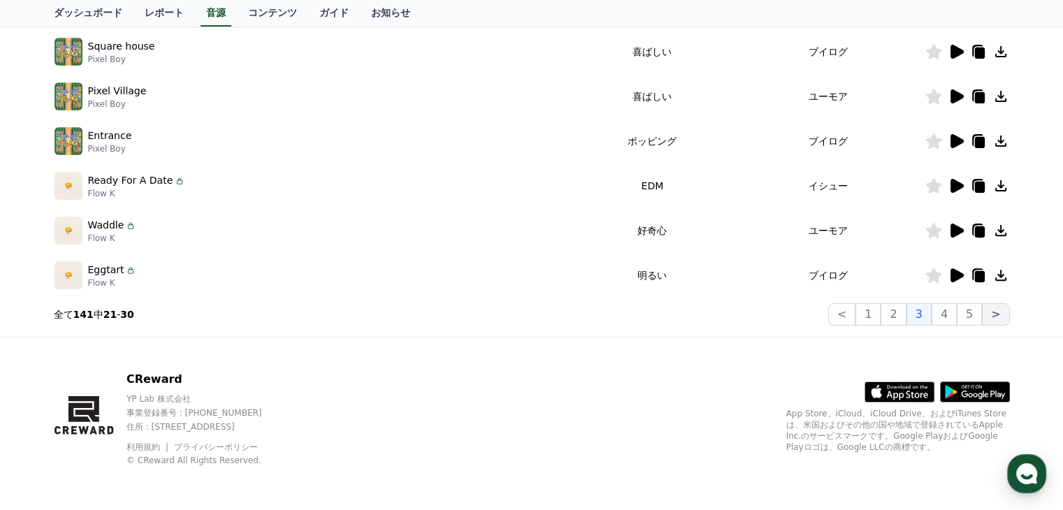
click at [990, 320] on button ">" at bounding box center [995, 314] width 27 height 22
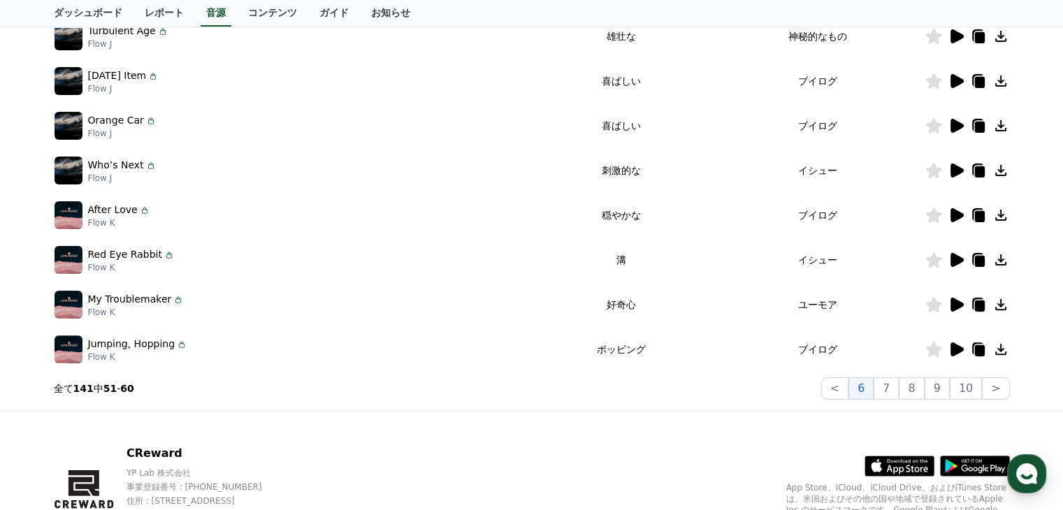
scroll to position [435, 0]
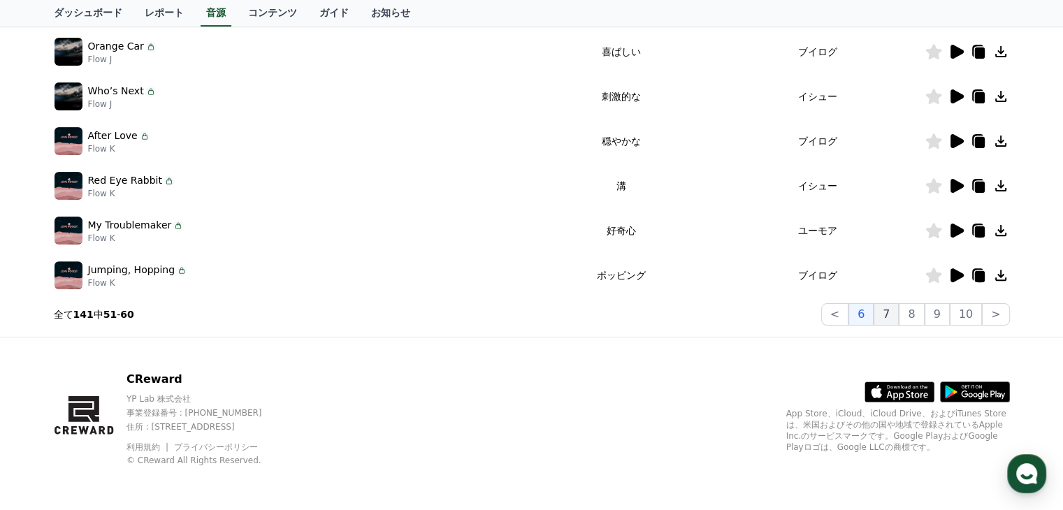
click at [891, 318] on button "7" at bounding box center [886, 314] width 25 height 22
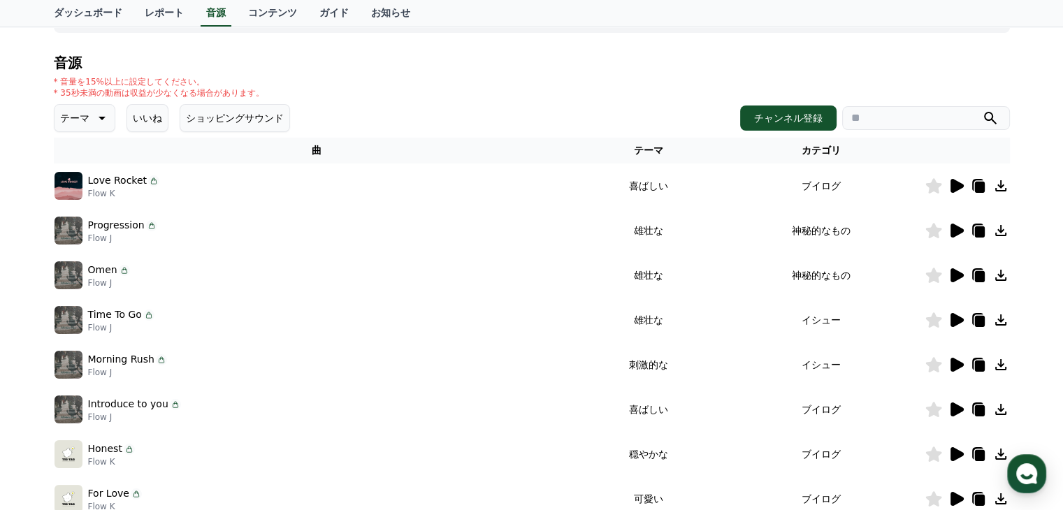
scroll to position [156, 0]
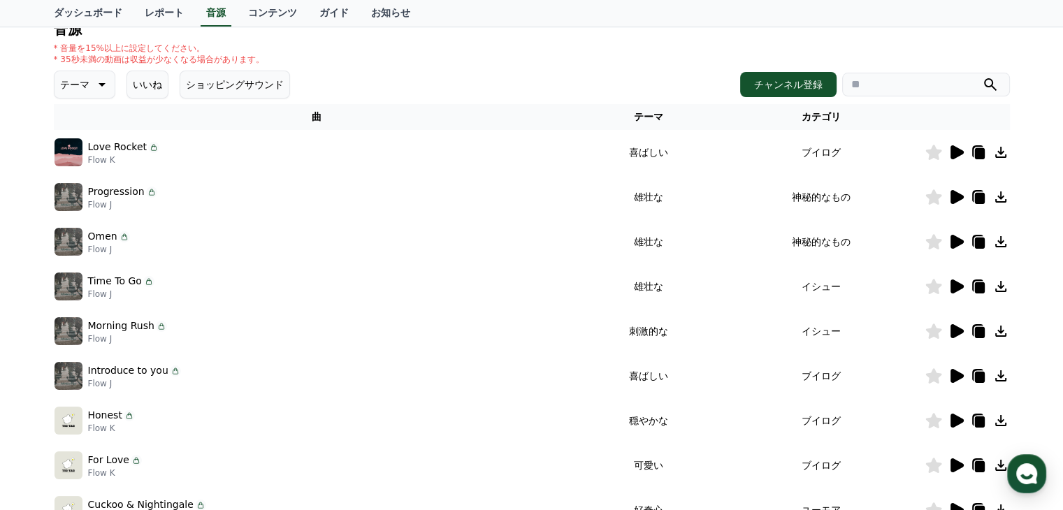
click at [951, 193] on icon at bounding box center [957, 197] width 13 height 14
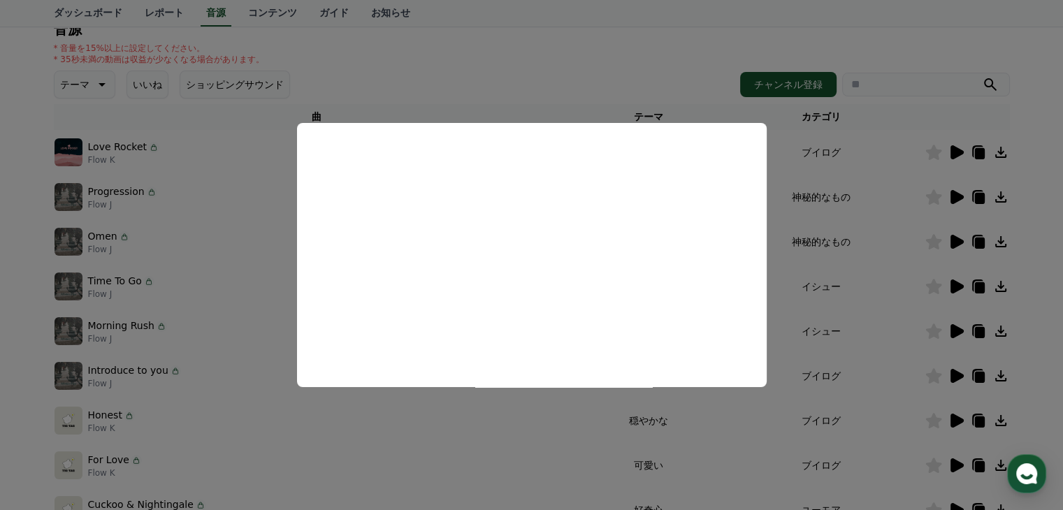
click at [358, 443] on button "close modal" at bounding box center [531, 255] width 1063 height 510
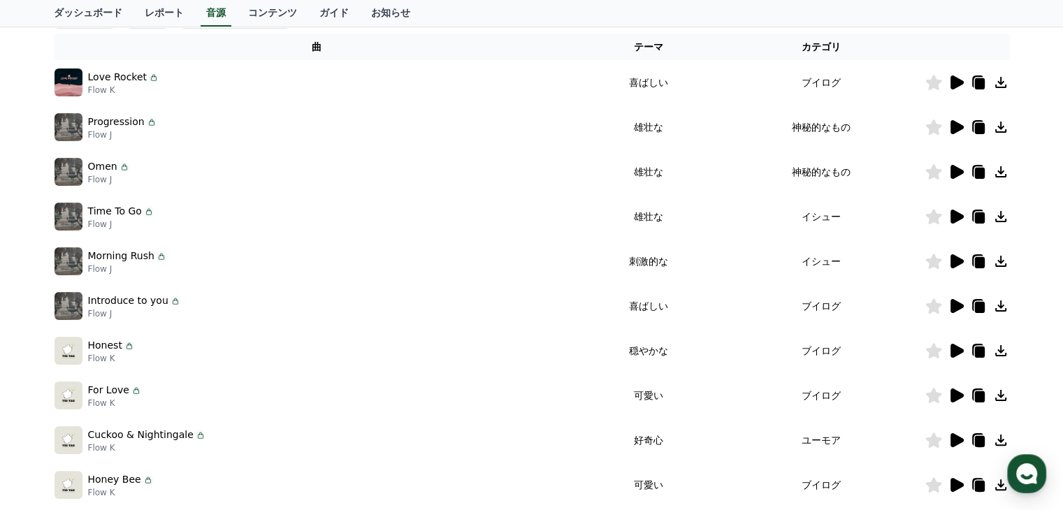
scroll to position [435, 0]
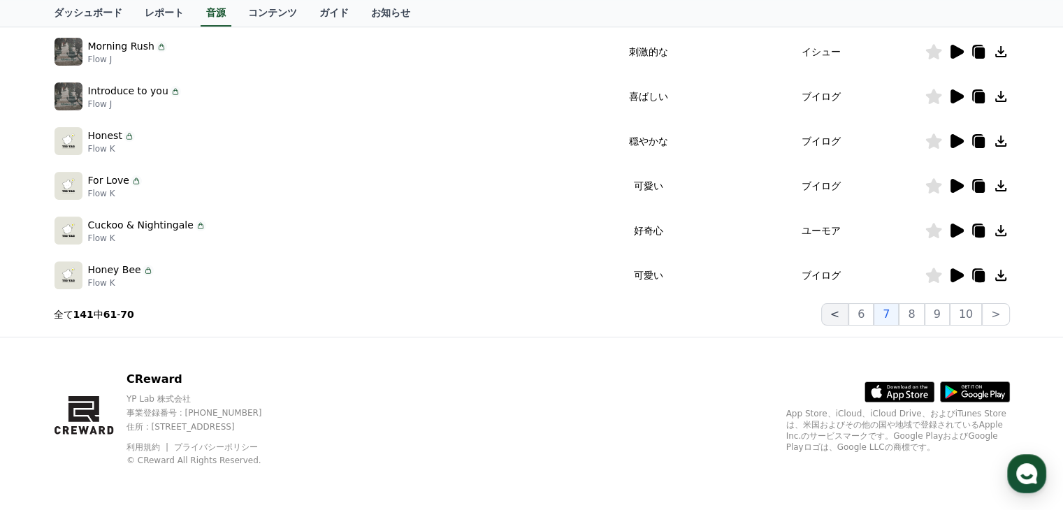
click at [848, 312] on button "<" at bounding box center [834, 314] width 27 height 22
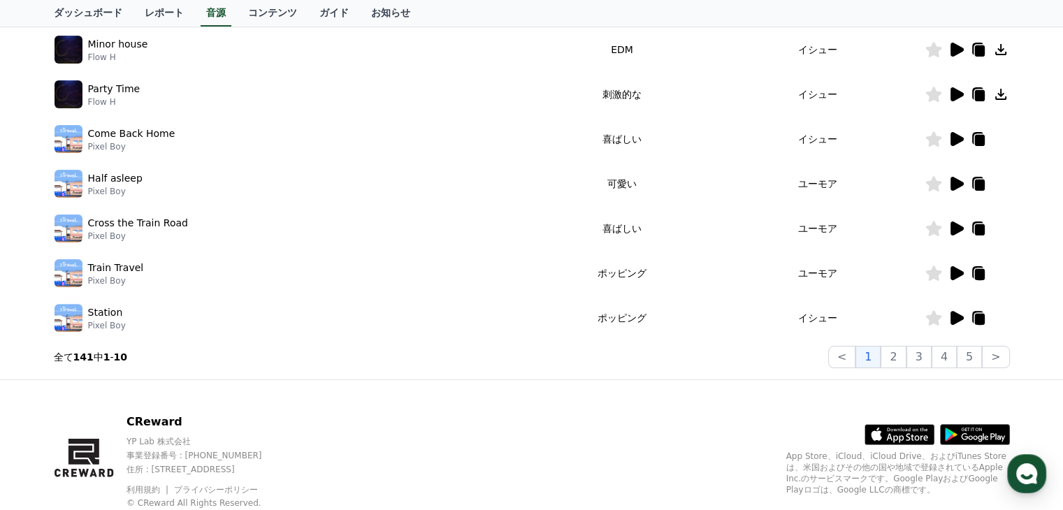
scroll to position [435, 0]
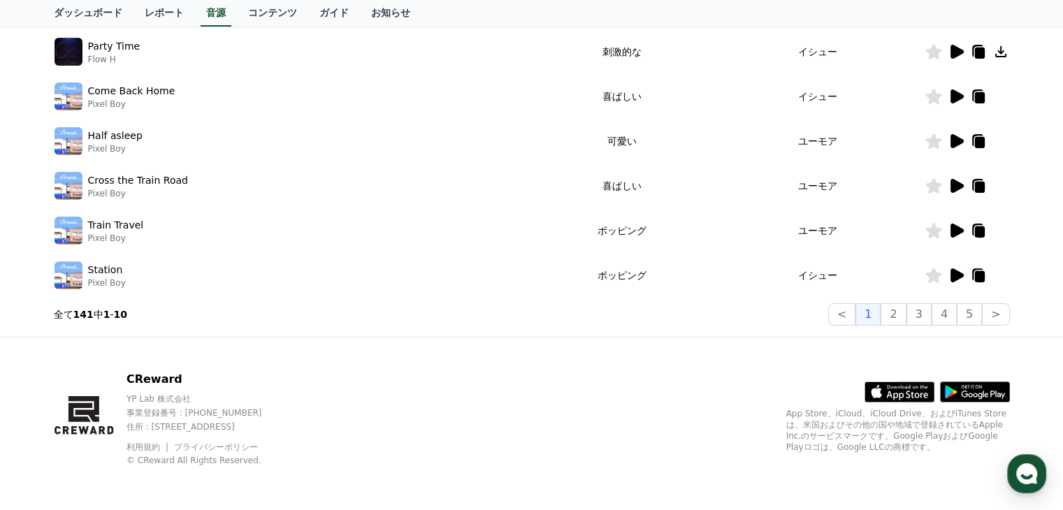
click at [890, 317] on button "2" at bounding box center [893, 314] width 25 height 22
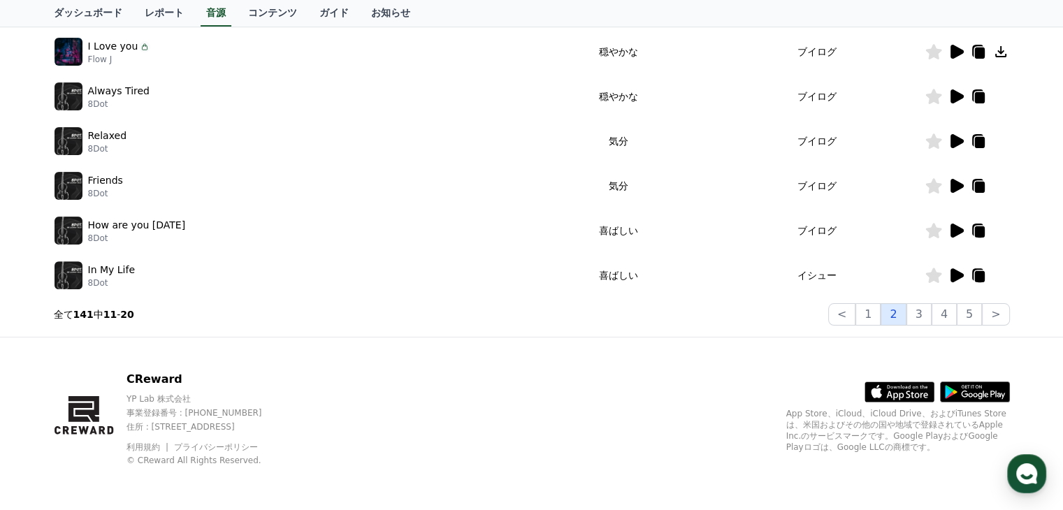
click at [896, 317] on button "2" at bounding box center [893, 314] width 25 height 22
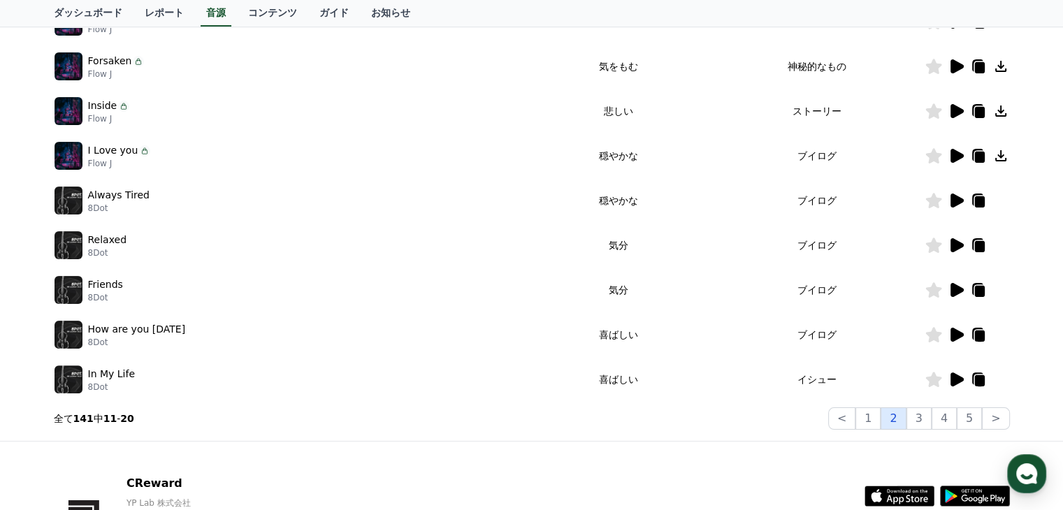
scroll to position [435, 0]
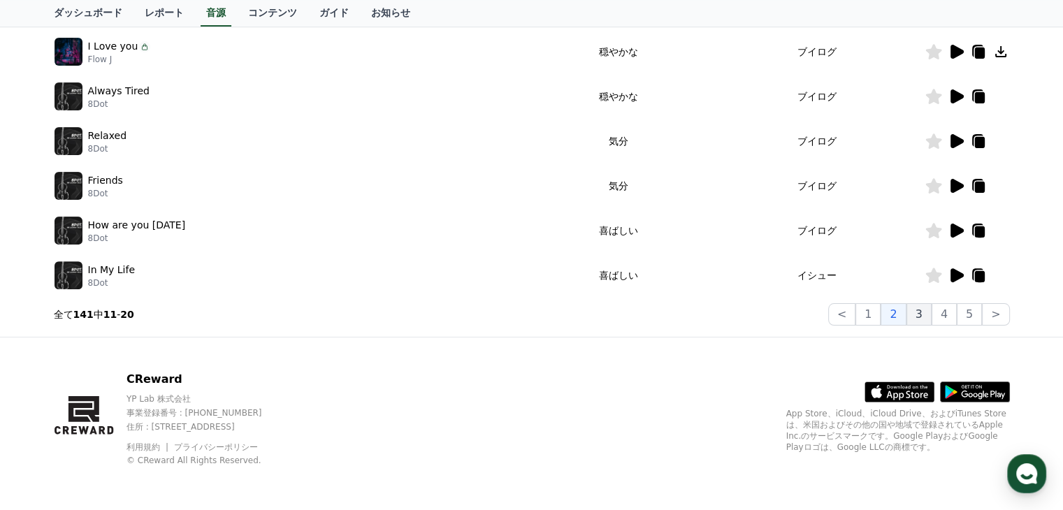
click at [918, 314] on button "3" at bounding box center [919, 314] width 25 height 22
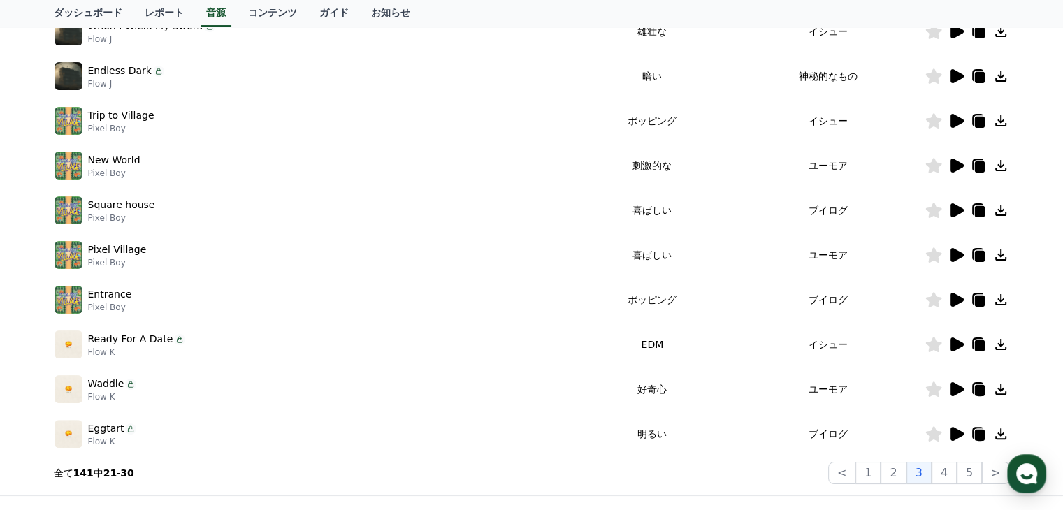
scroll to position [366, 0]
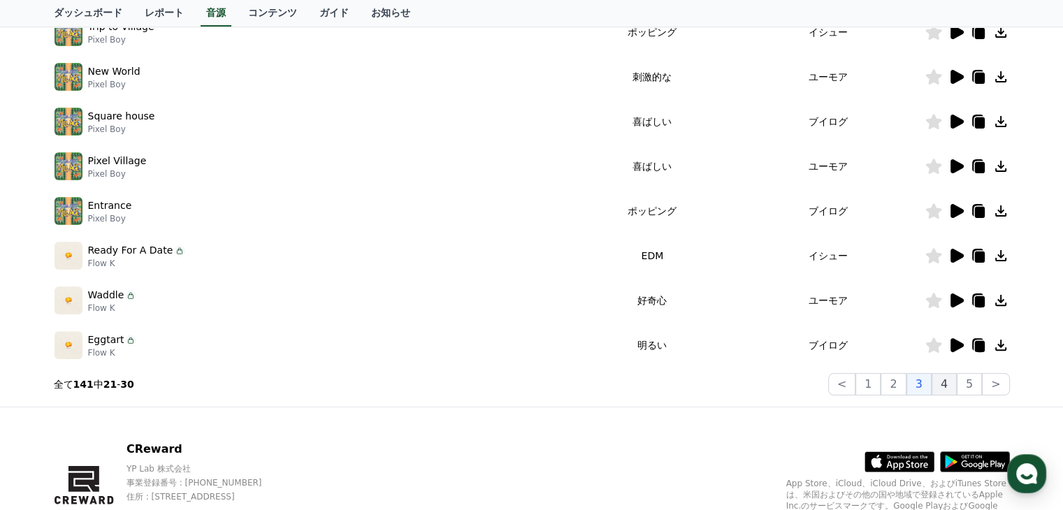
click at [948, 383] on button "4" at bounding box center [944, 384] width 25 height 22
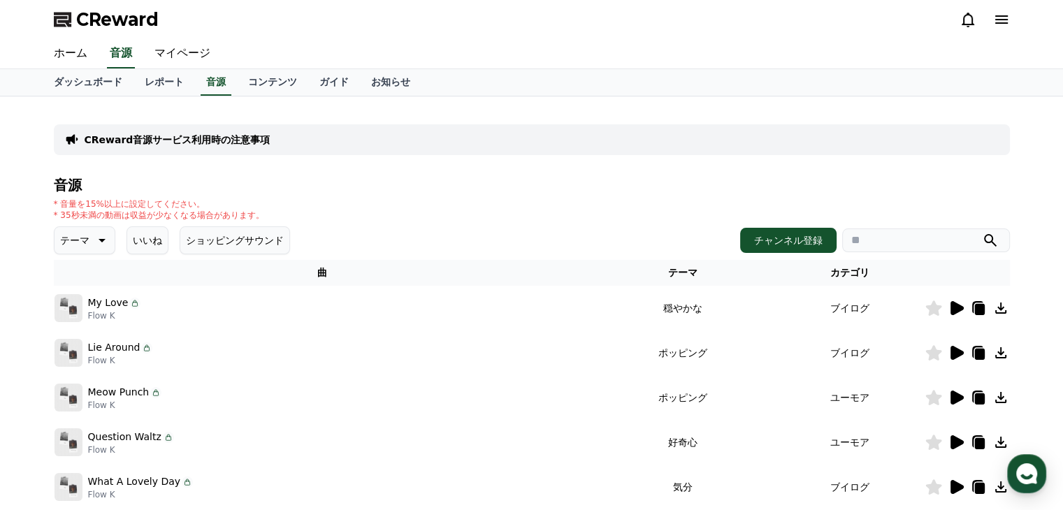
click at [81, 240] on button "テーマ" at bounding box center [85, 240] width 62 height 28
click at [75, 284] on button "全て" at bounding box center [71, 277] width 31 height 31
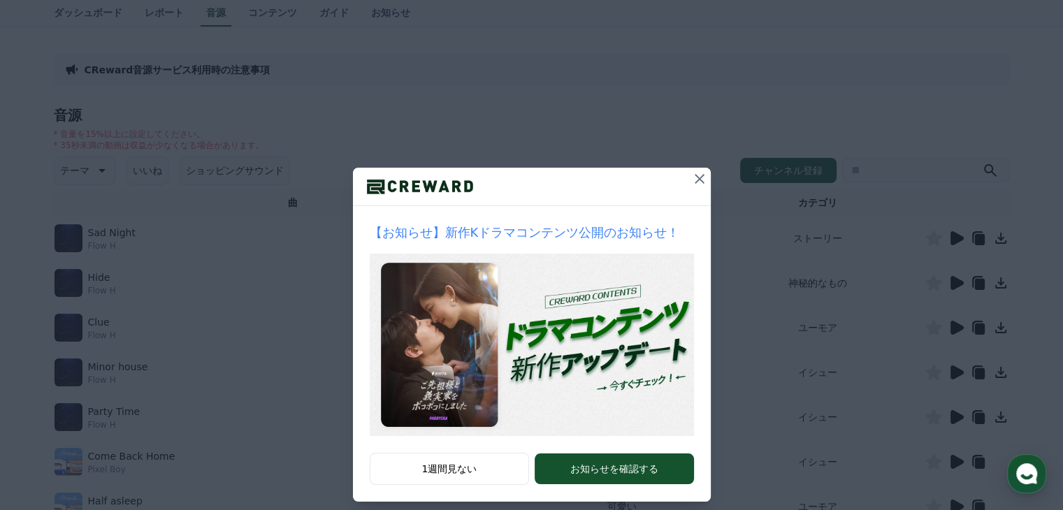
scroll to position [70, 0]
click at [699, 171] on icon at bounding box center [699, 179] width 17 height 17
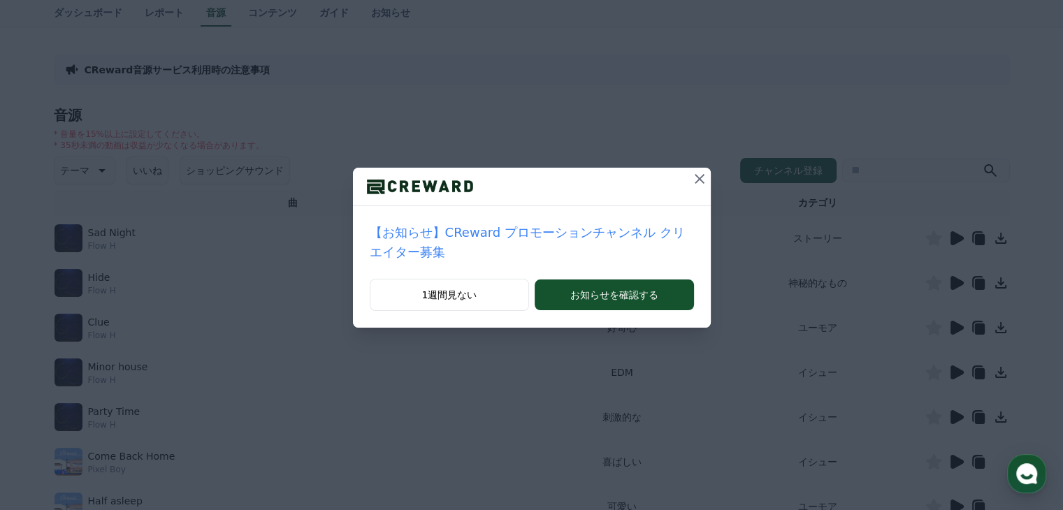
click at [693, 171] on icon at bounding box center [699, 179] width 17 height 17
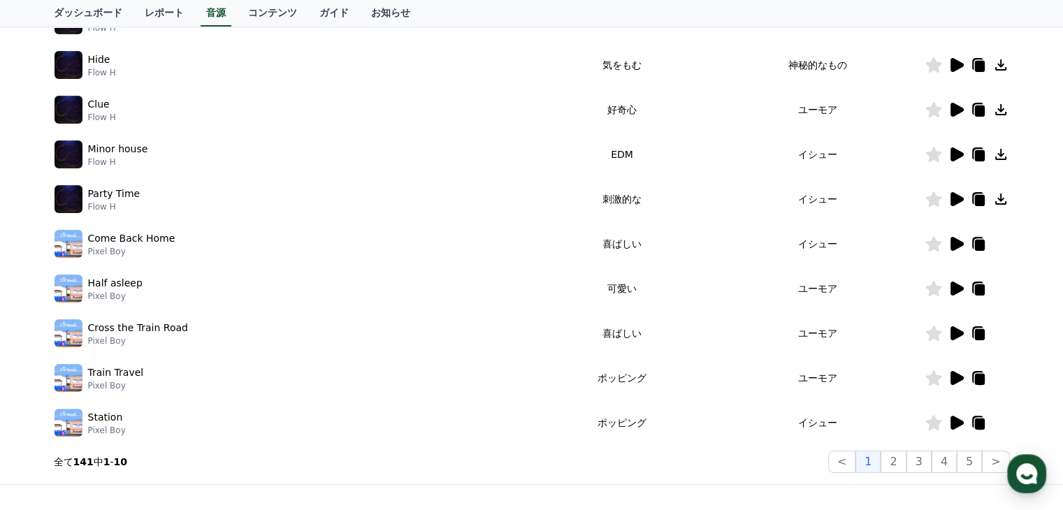
scroll to position [435, 0]
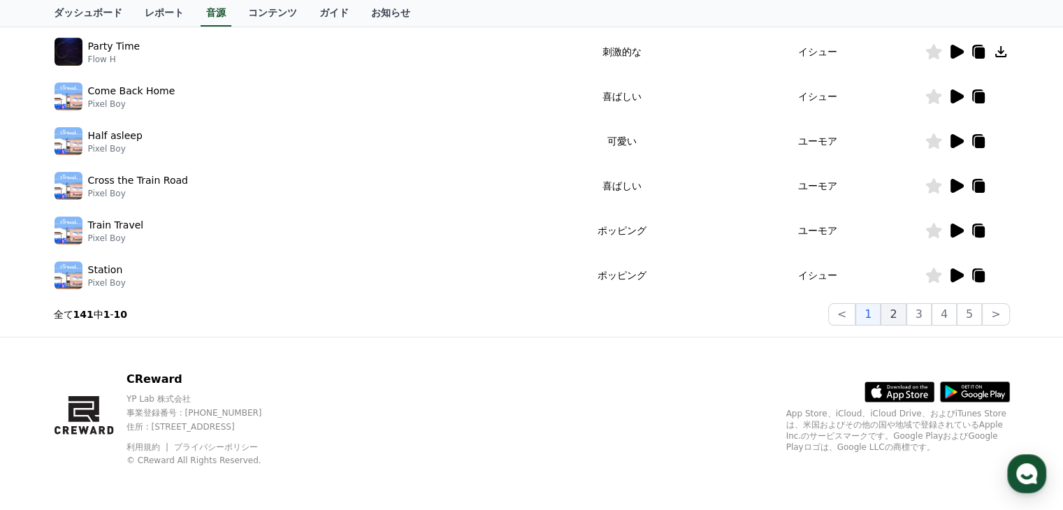
click at [900, 317] on button "2" at bounding box center [893, 314] width 25 height 22
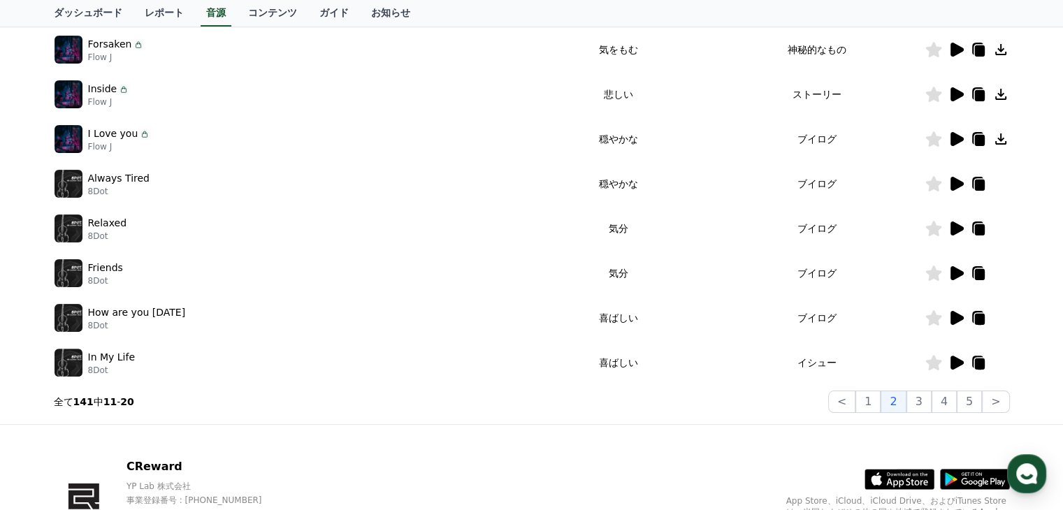
scroll to position [435, 0]
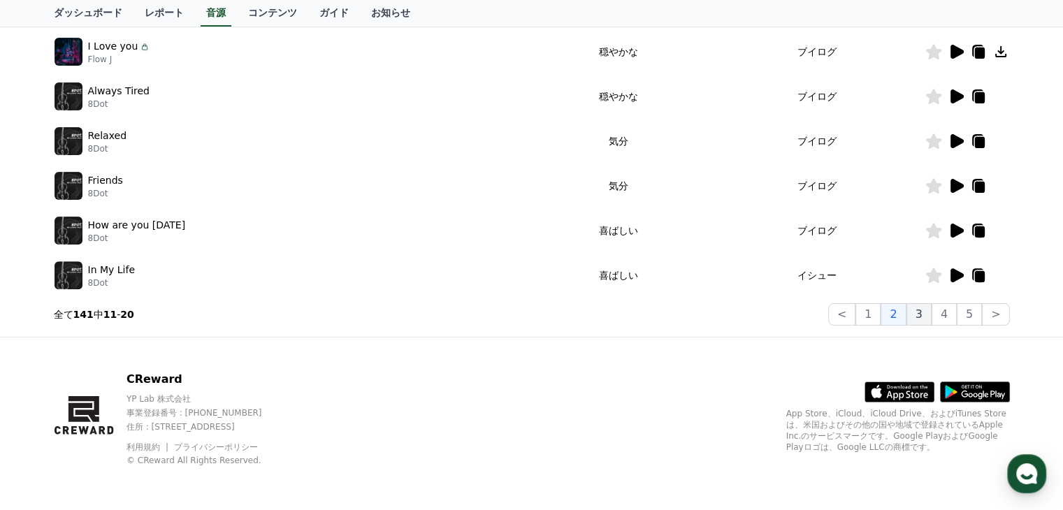
click at [921, 312] on button "3" at bounding box center [919, 314] width 25 height 22
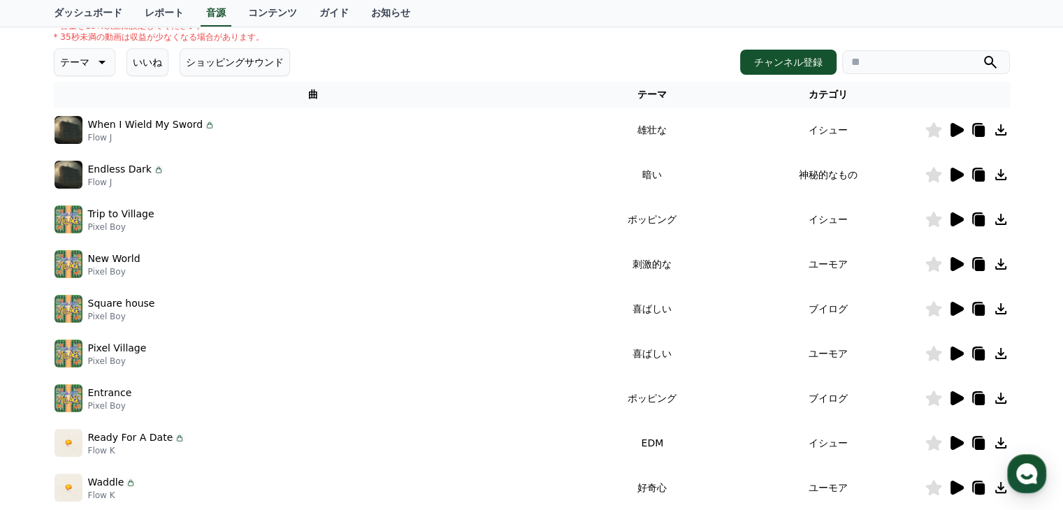
scroll to position [156, 0]
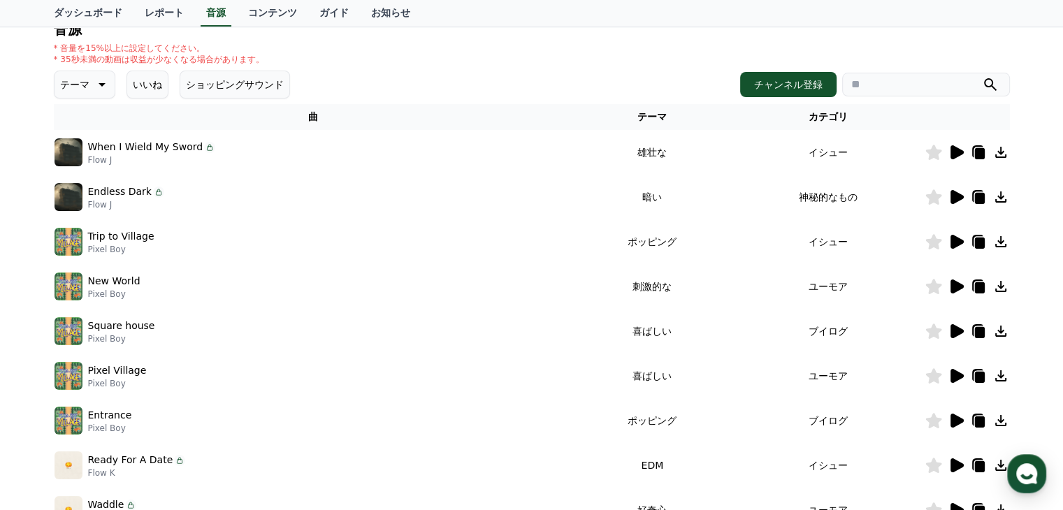
click at [951, 150] on icon at bounding box center [957, 152] width 13 height 14
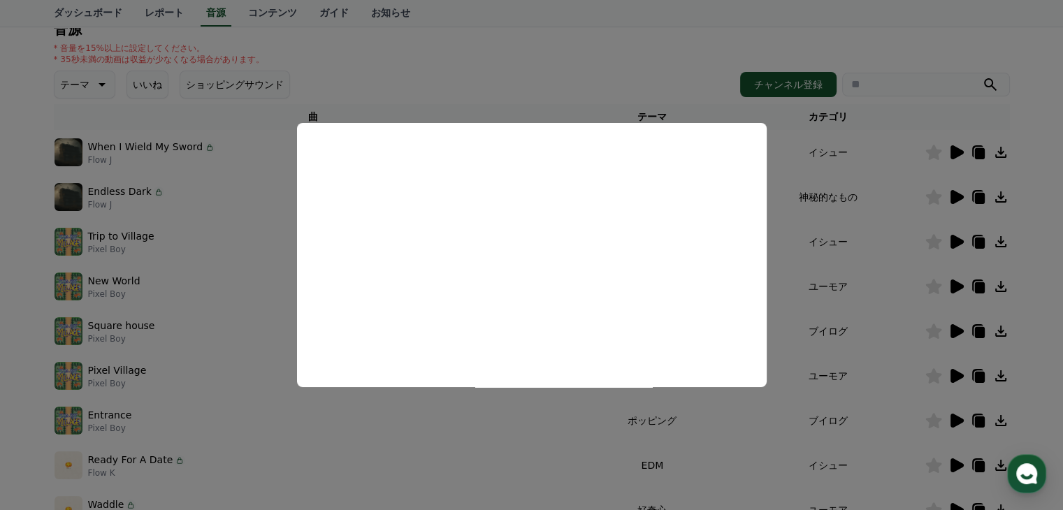
click at [556, 458] on button "close modal" at bounding box center [531, 255] width 1063 height 510
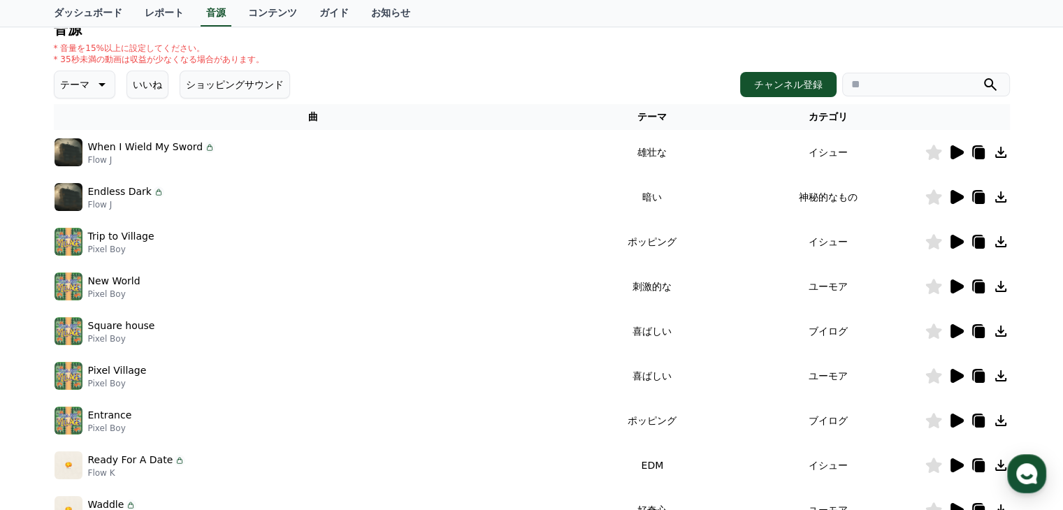
click at [1004, 152] on icon at bounding box center [1001, 152] width 17 height 17
click at [999, 151] on icon at bounding box center [1000, 152] width 11 height 11
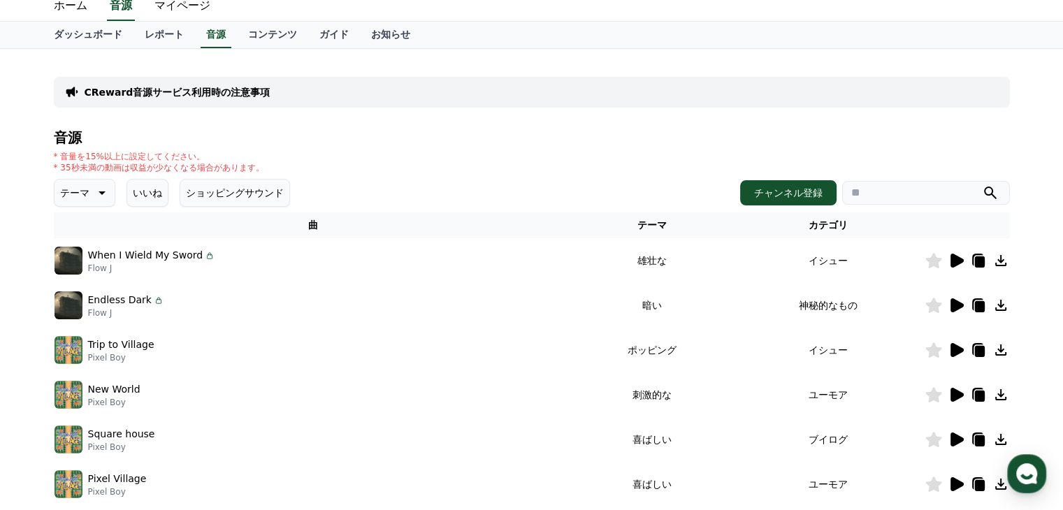
scroll to position [70, 0]
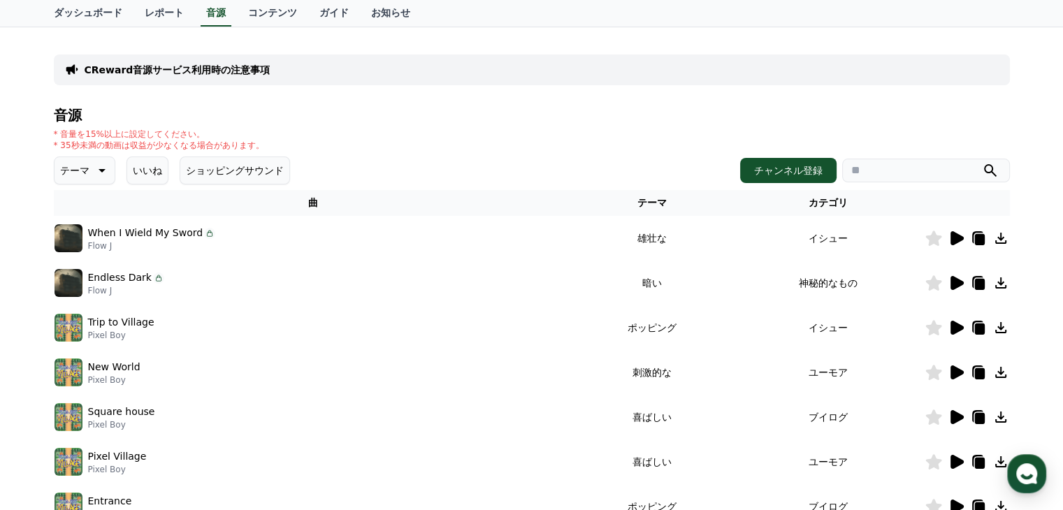
drag, startPoint x: 1036, startPoint y: 1, endPoint x: 642, endPoint y: 114, distance: 409.5
click at [642, 114] on h4 "音源" at bounding box center [532, 115] width 956 height 15
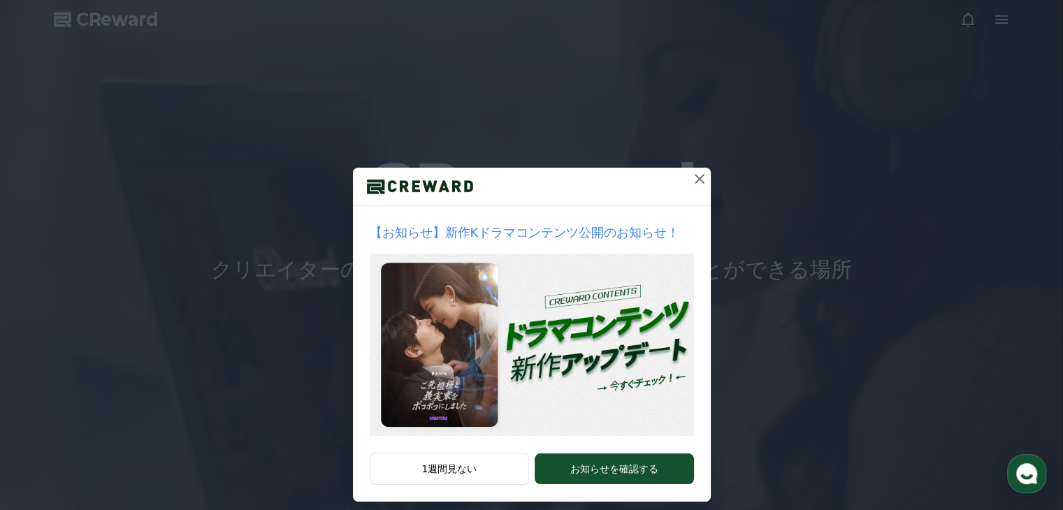
click at [923, 189] on div "【お知らせ】新作Kドラマコンテンツ公開のお知らせ！ 1週間見ない お知らせを確認する" at bounding box center [531, 262] width 1063 height 524
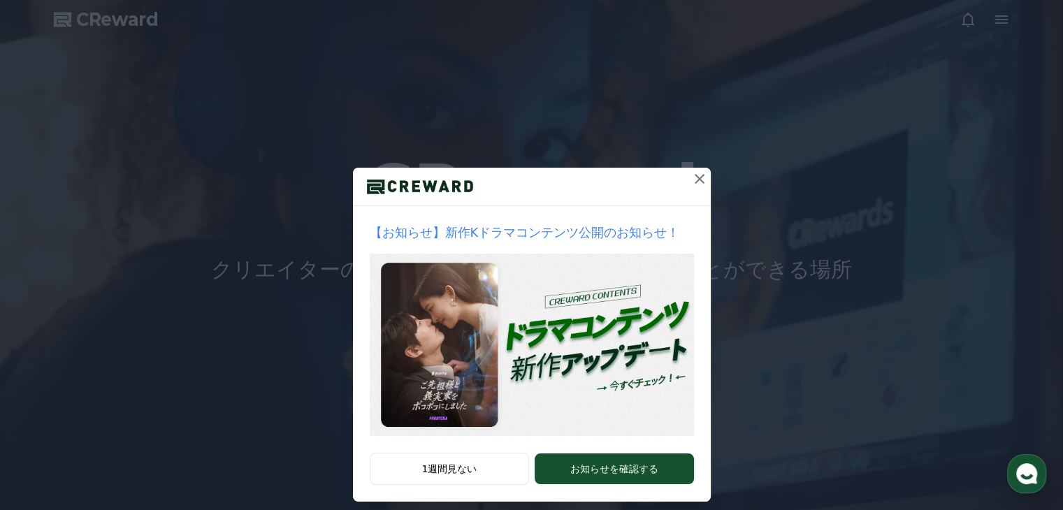
click at [199, 138] on div "【お知らせ】新作Kドラマコンテンツ公開のお知らせ！ 1週間見ない お知らせを確認する" at bounding box center [531, 262] width 1063 height 524
